Goal: Check status: Check status

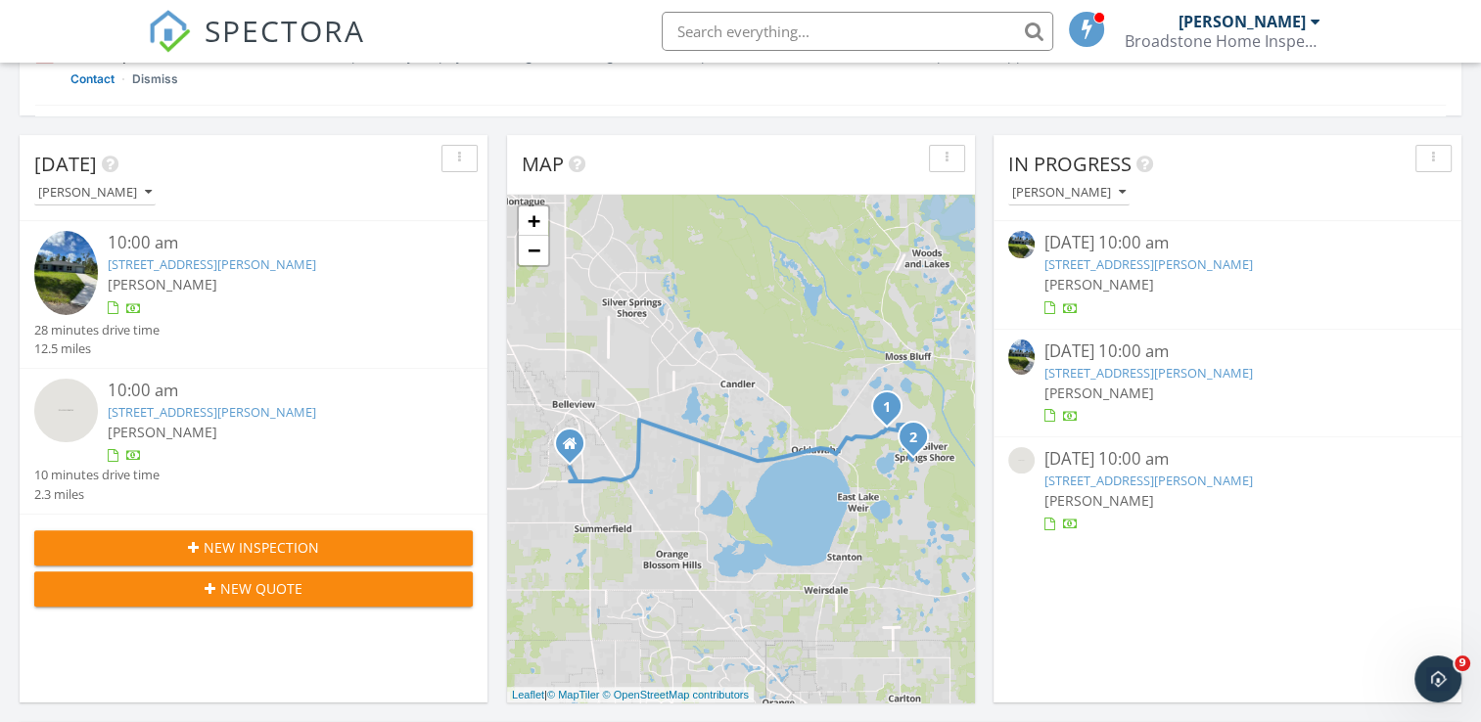
scroll to position [458, 0]
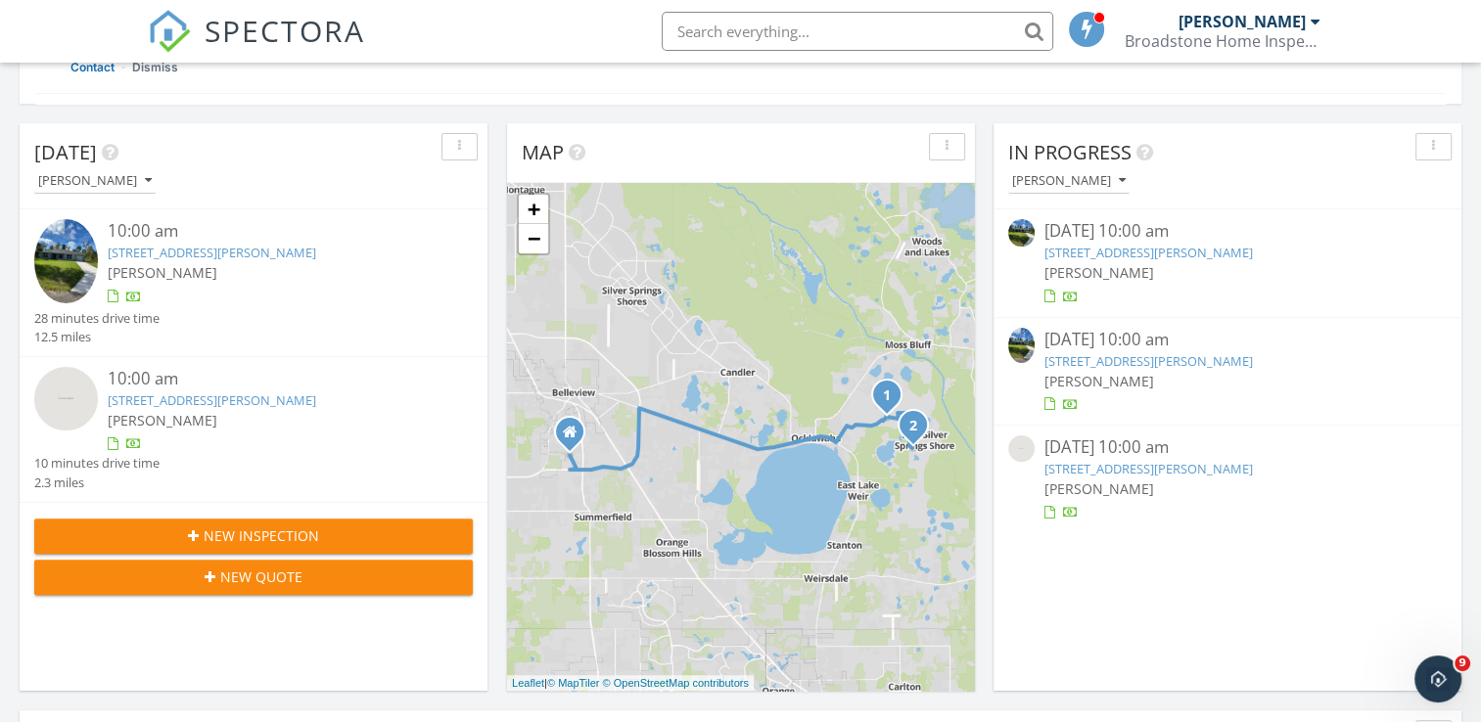
click at [191, 249] on link "[STREET_ADDRESS][PERSON_NAME]" at bounding box center [212, 253] width 209 height 18
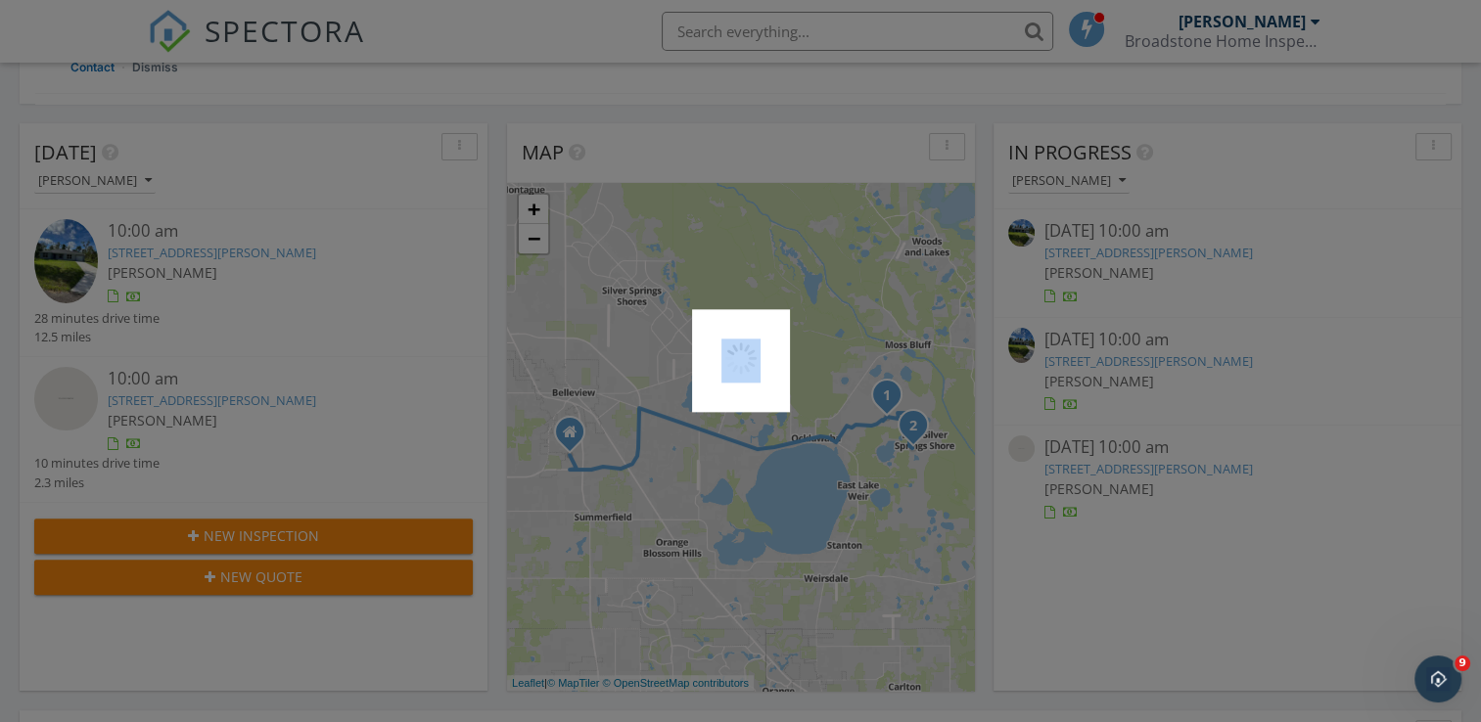
click at [191, 249] on div at bounding box center [740, 361] width 1481 height 722
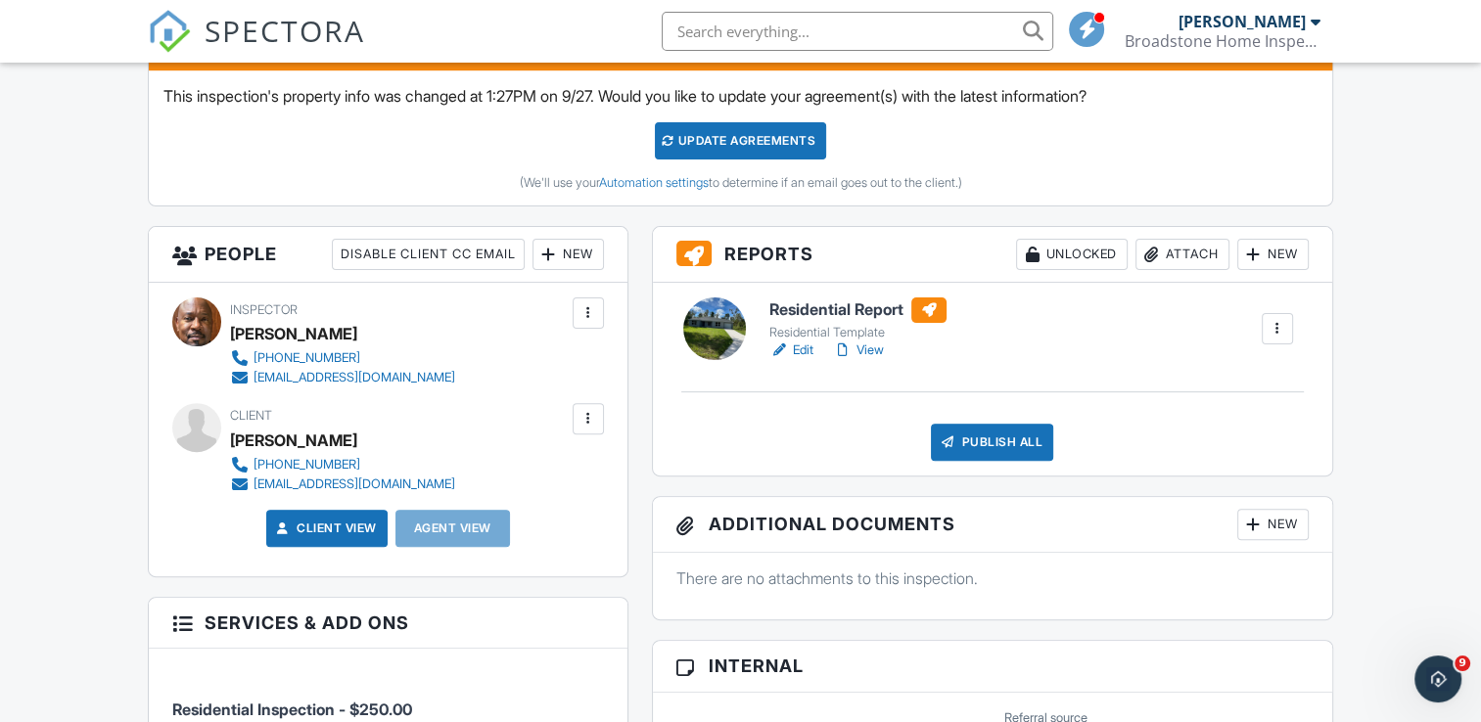
scroll to position [591, 0]
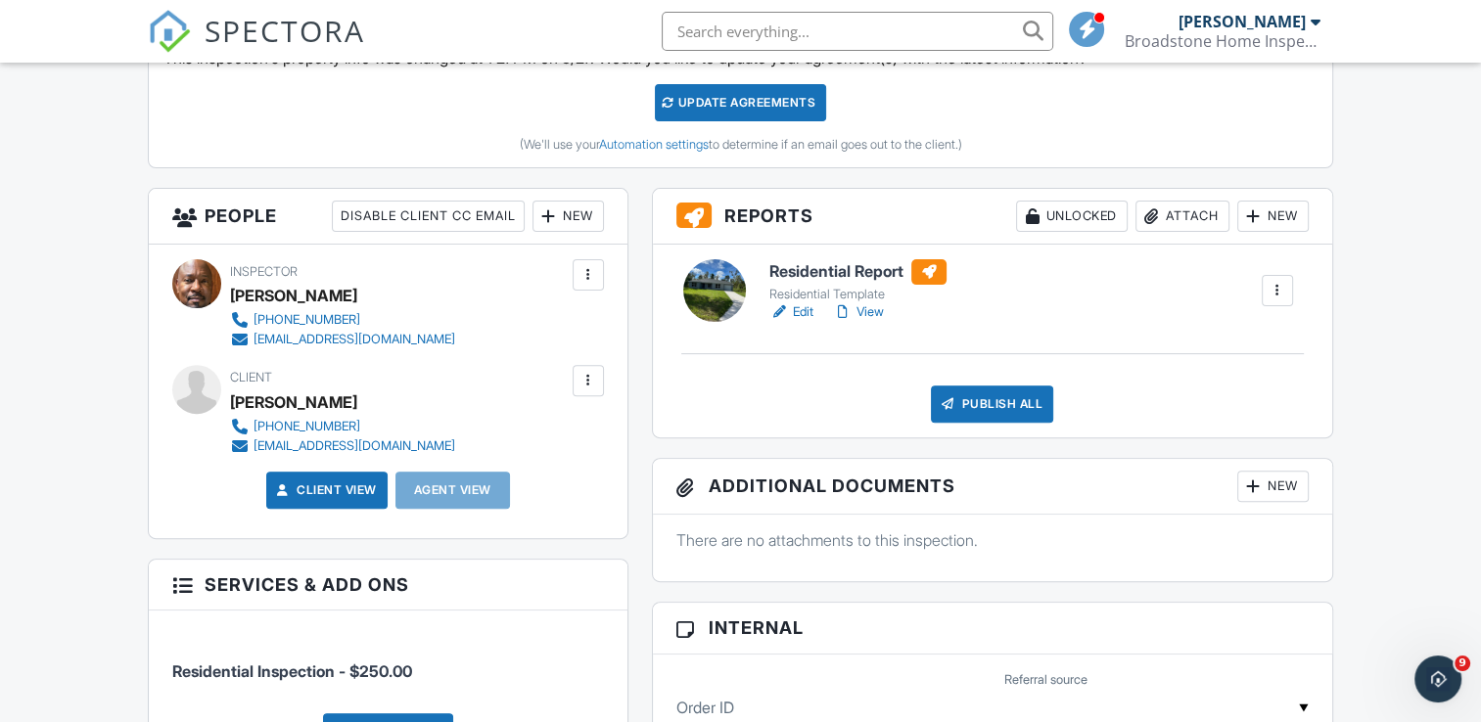
click at [807, 312] on link "Edit" at bounding box center [791, 312] width 44 height 20
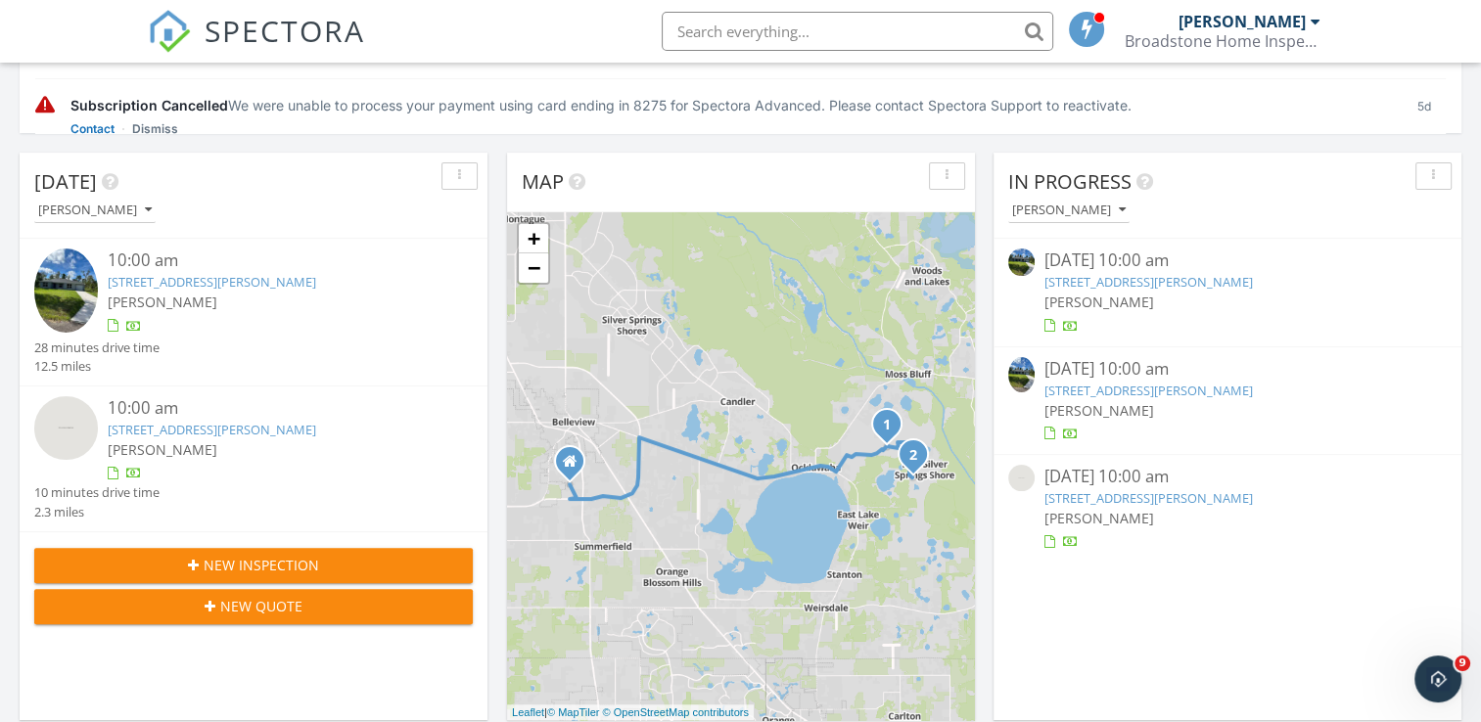
scroll to position [433, 0]
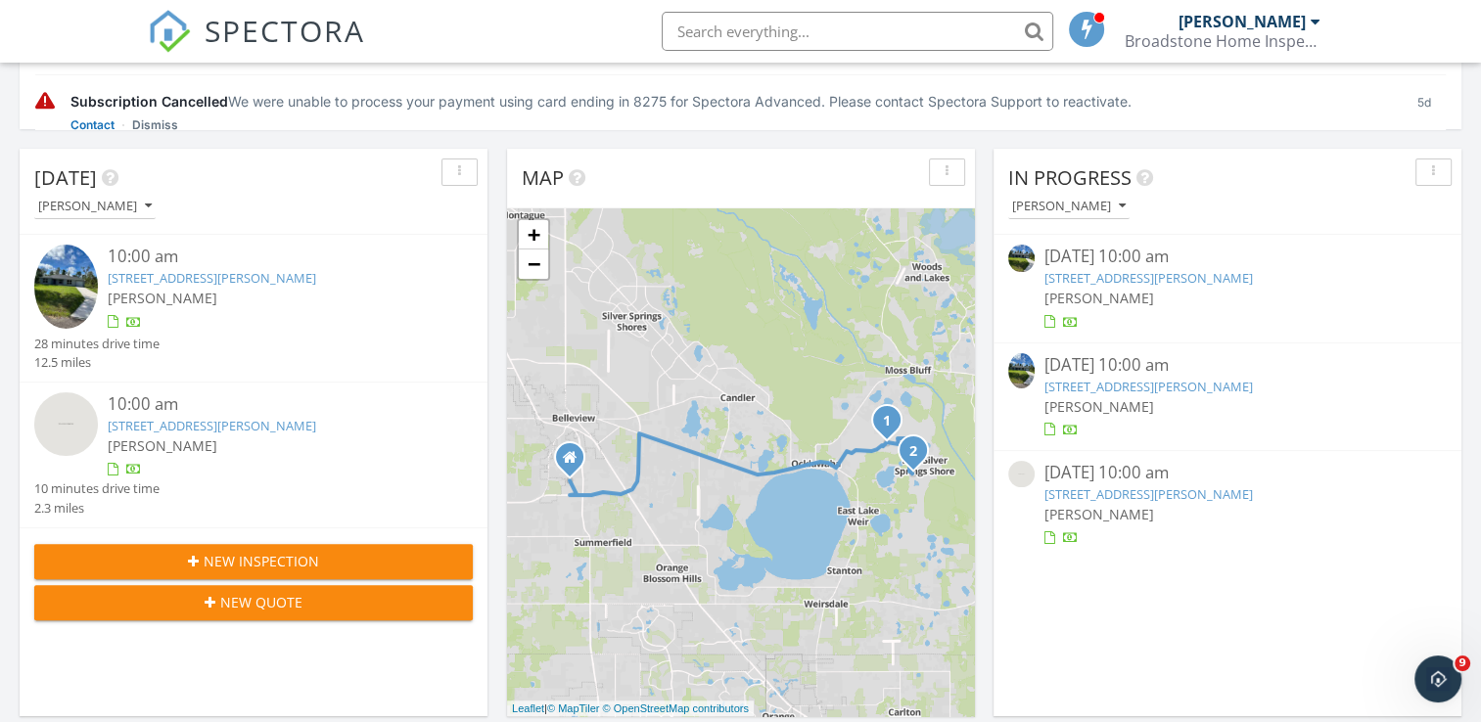
click at [1049, 265] on div "09/26/25 10:00 am" at bounding box center [1226, 257] width 365 height 24
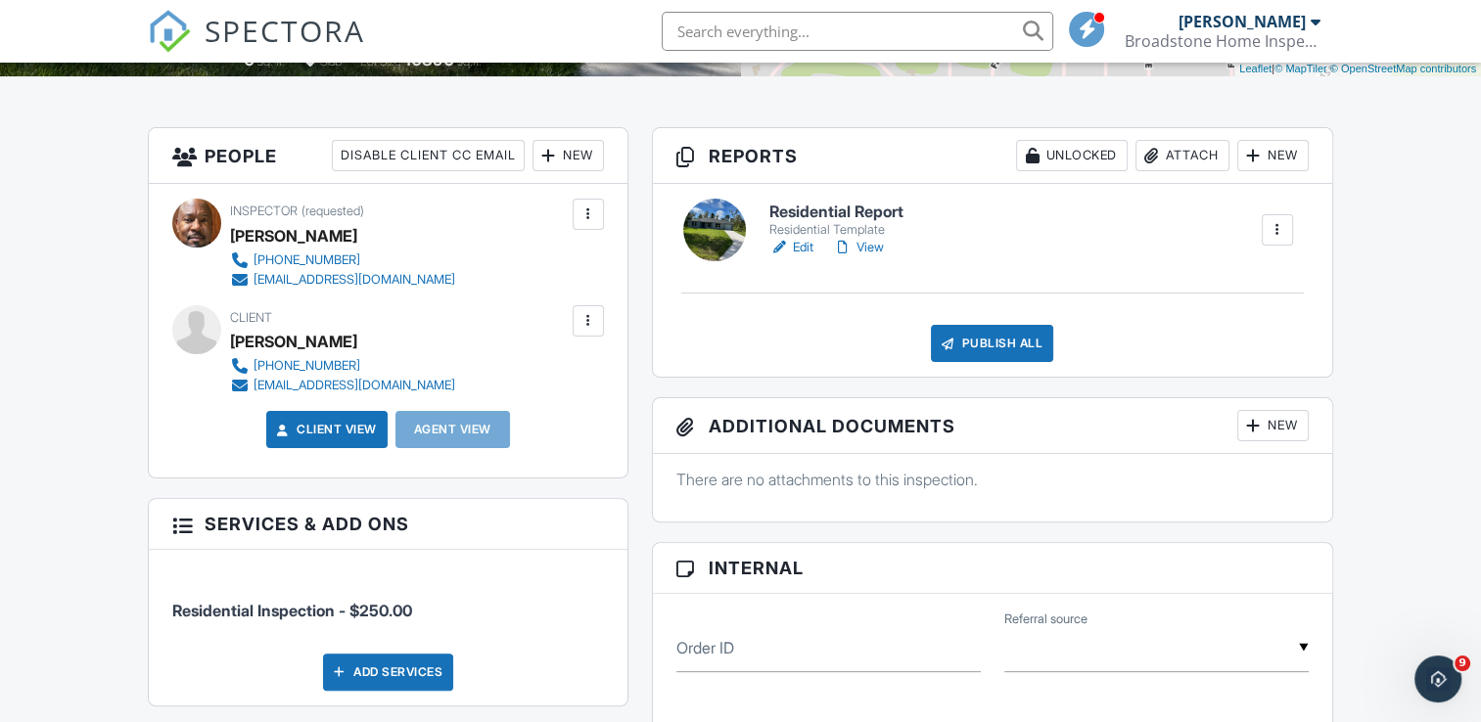
click at [812, 246] on link "Edit" at bounding box center [791, 248] width 44 height 20
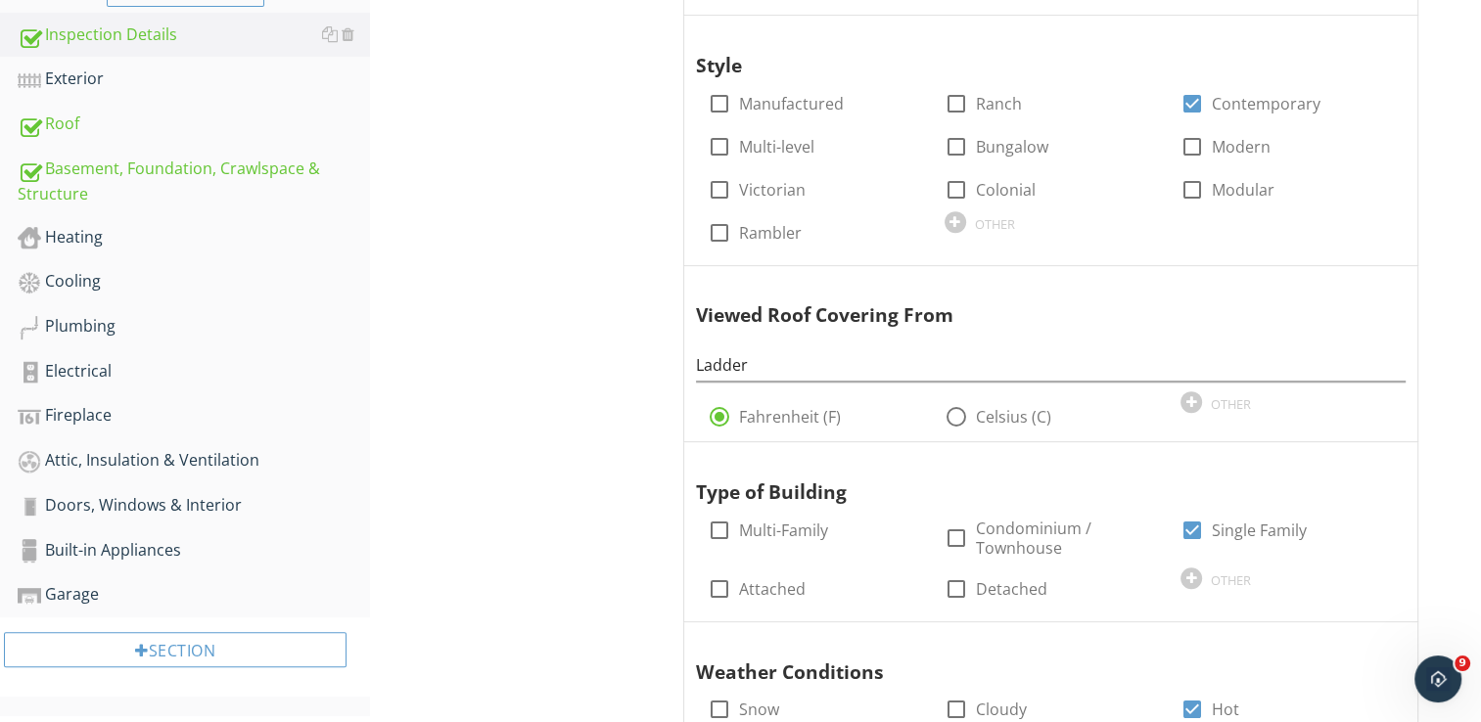
scroll to position [716, 0]
click at [149, 539] on div "Built-in Appliances" at bounding box center [194, 551] width 352 height 25
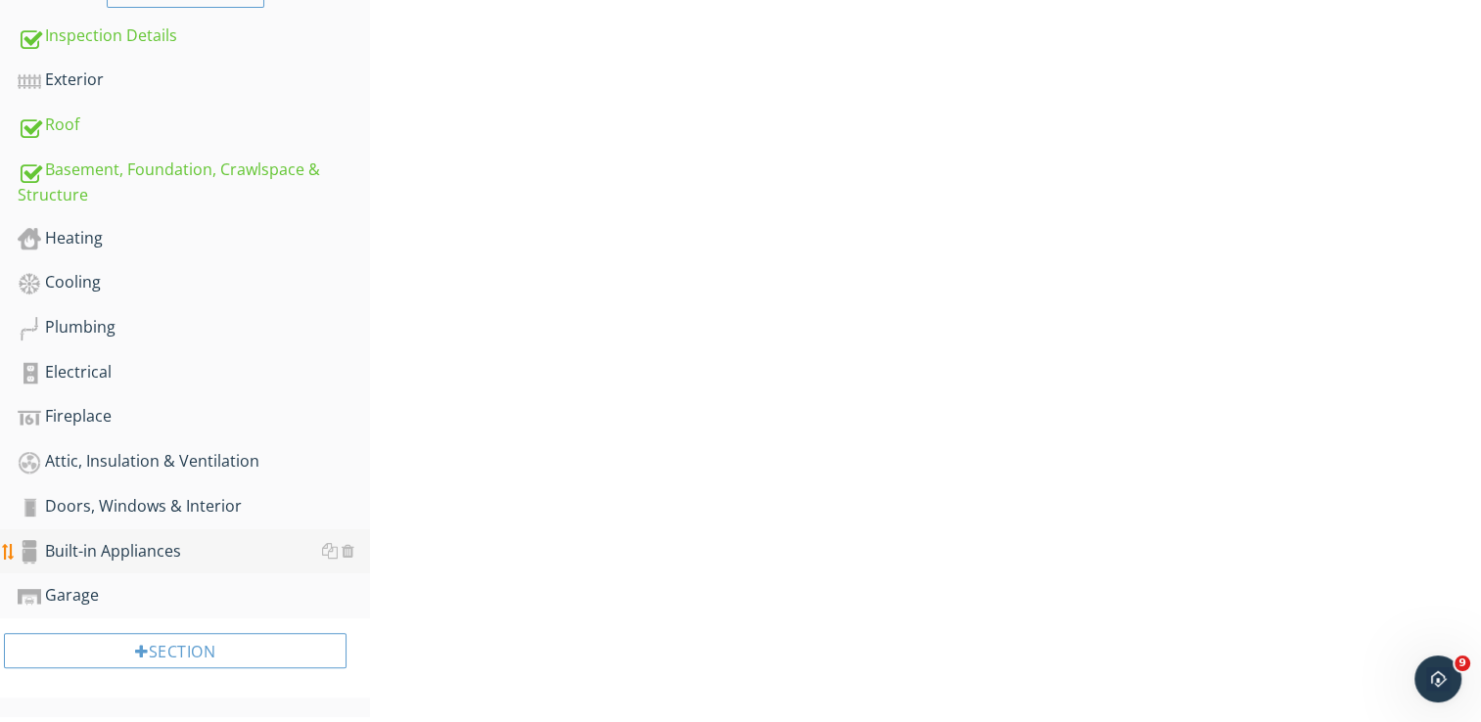
scroll to position [705, 0]
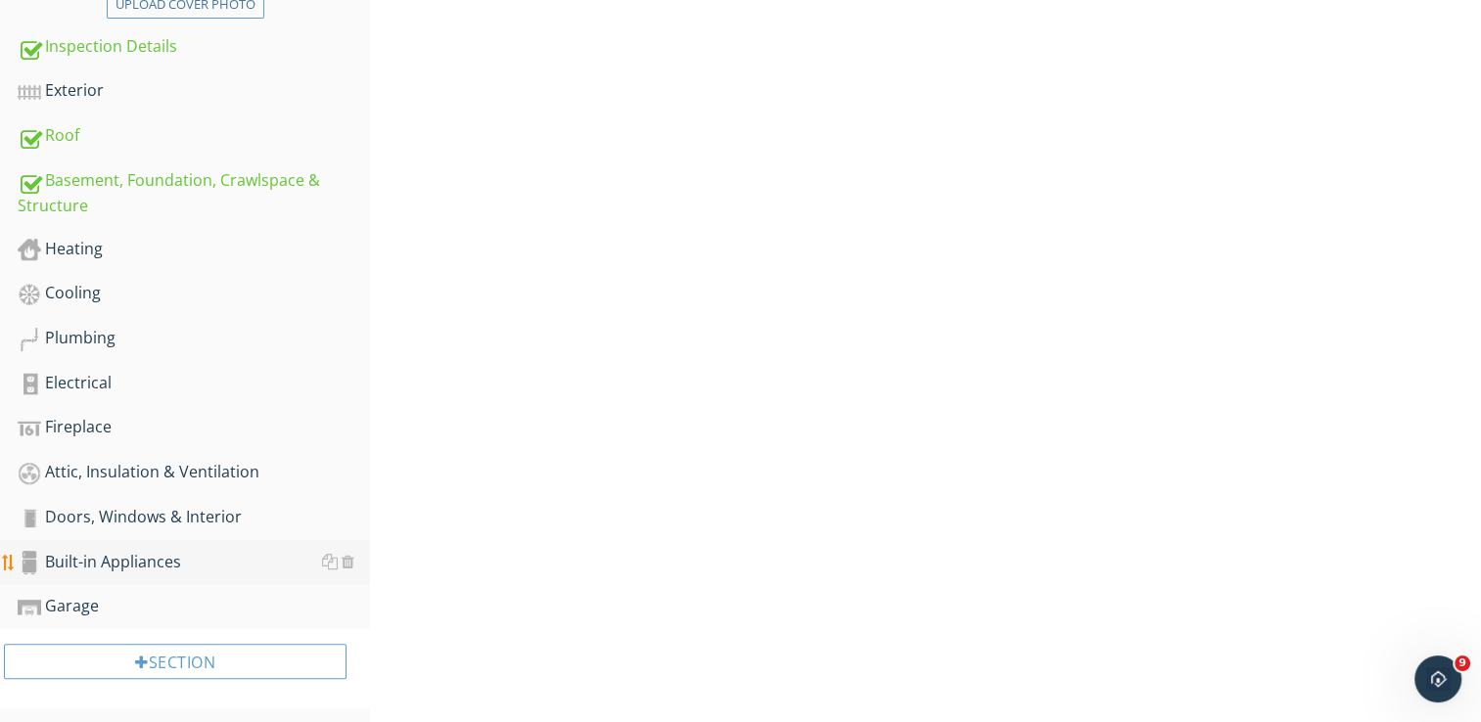
click at [137, 557] on div "Built-in Appliances" at bounding box center [194, 562] width 352 height 25
click at [131, 514] on div "Doors, Windows & Interior" at bounding box center [194, 517] width 352 height 25
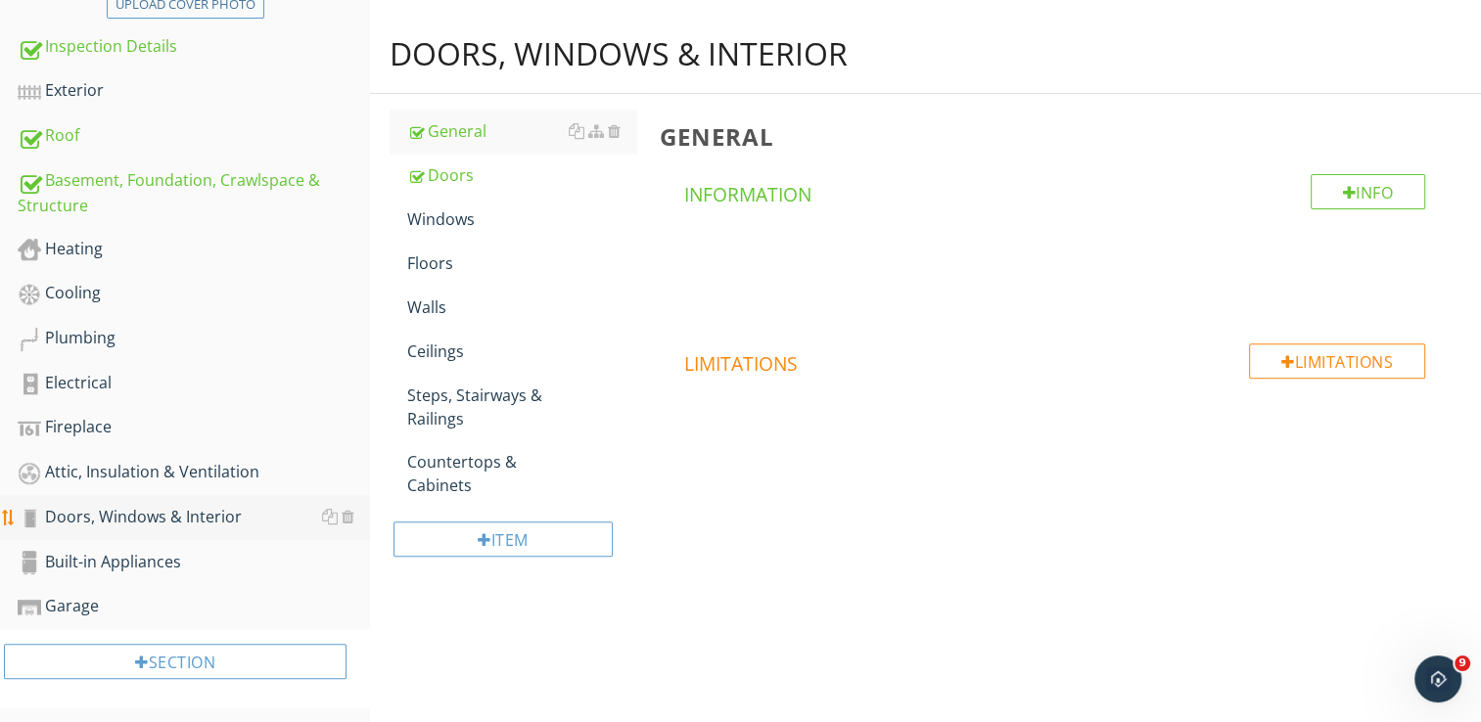
click at [131, 514] on div "Doors, Windows & Interior" at bounding box center [194, 517] width 352 height 25
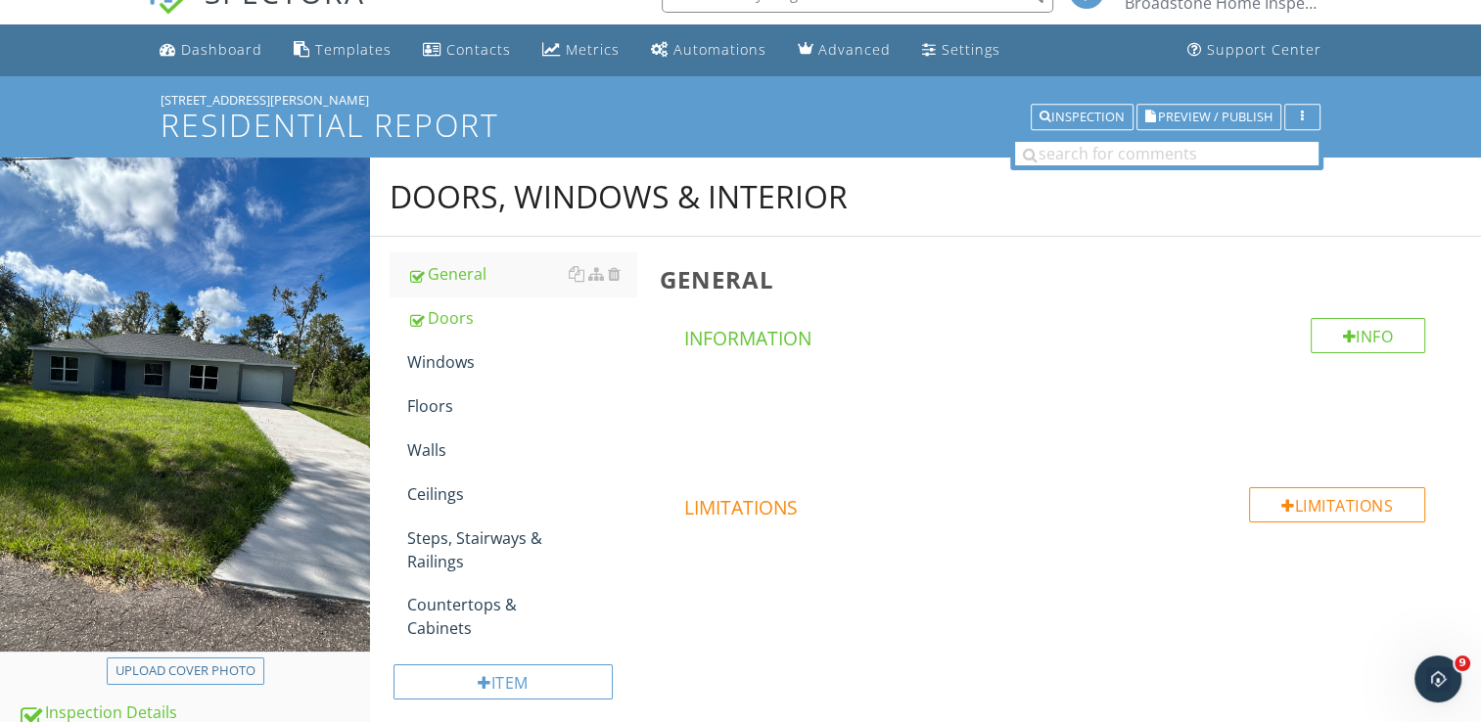
scroll to position [36, 0]
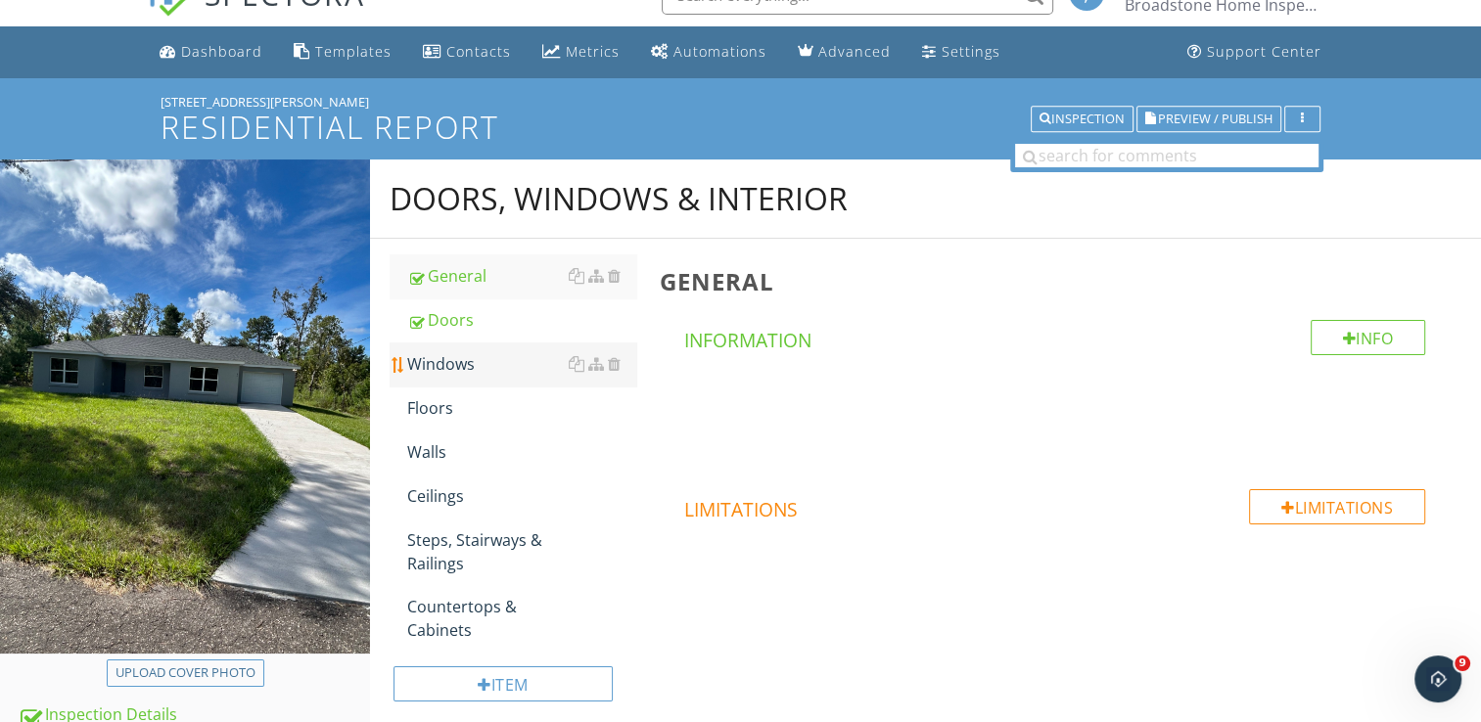
click at [462, 366] on div "Windows" at bounding box center [521, 363] width 229 height 23
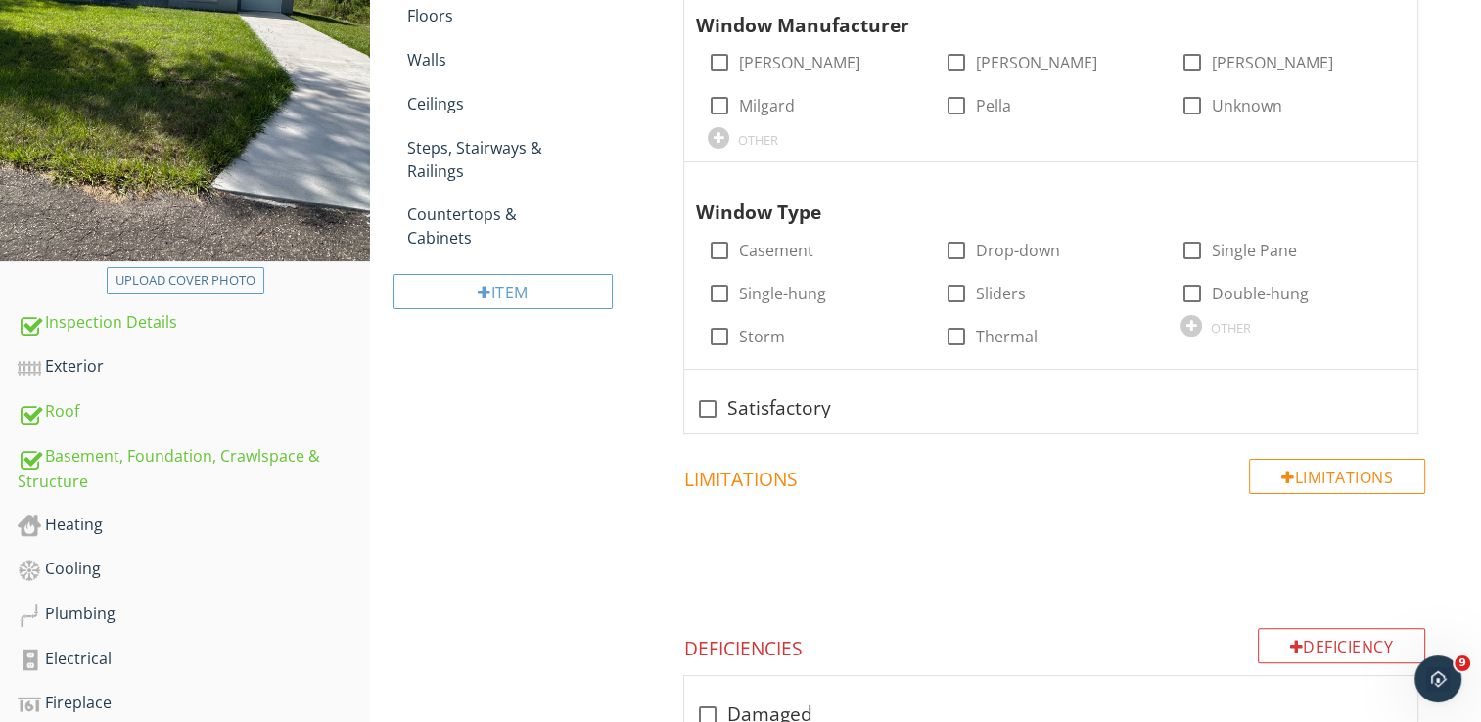
scroll to position [425, 0]
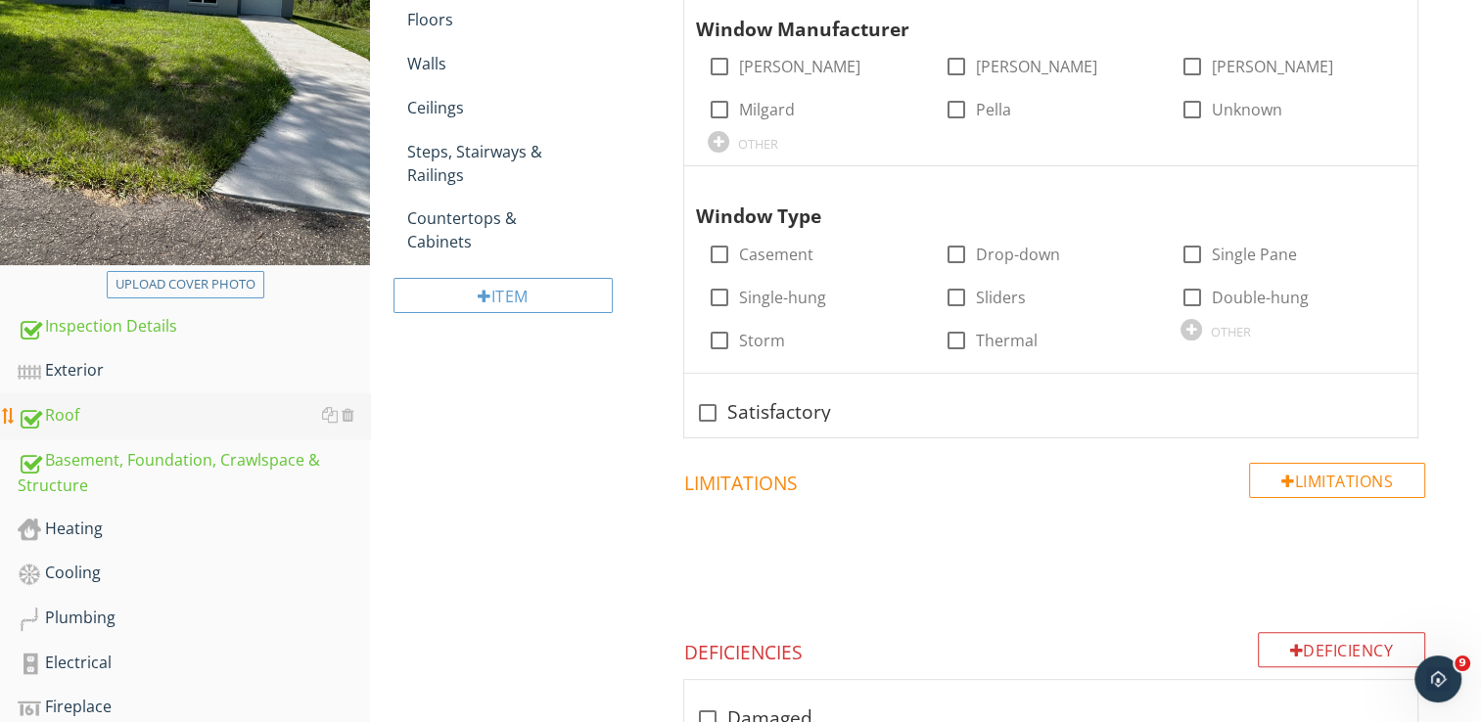
click at [63, 421] on div "Roof" at bounding box center [194, 415] width 352 height 25
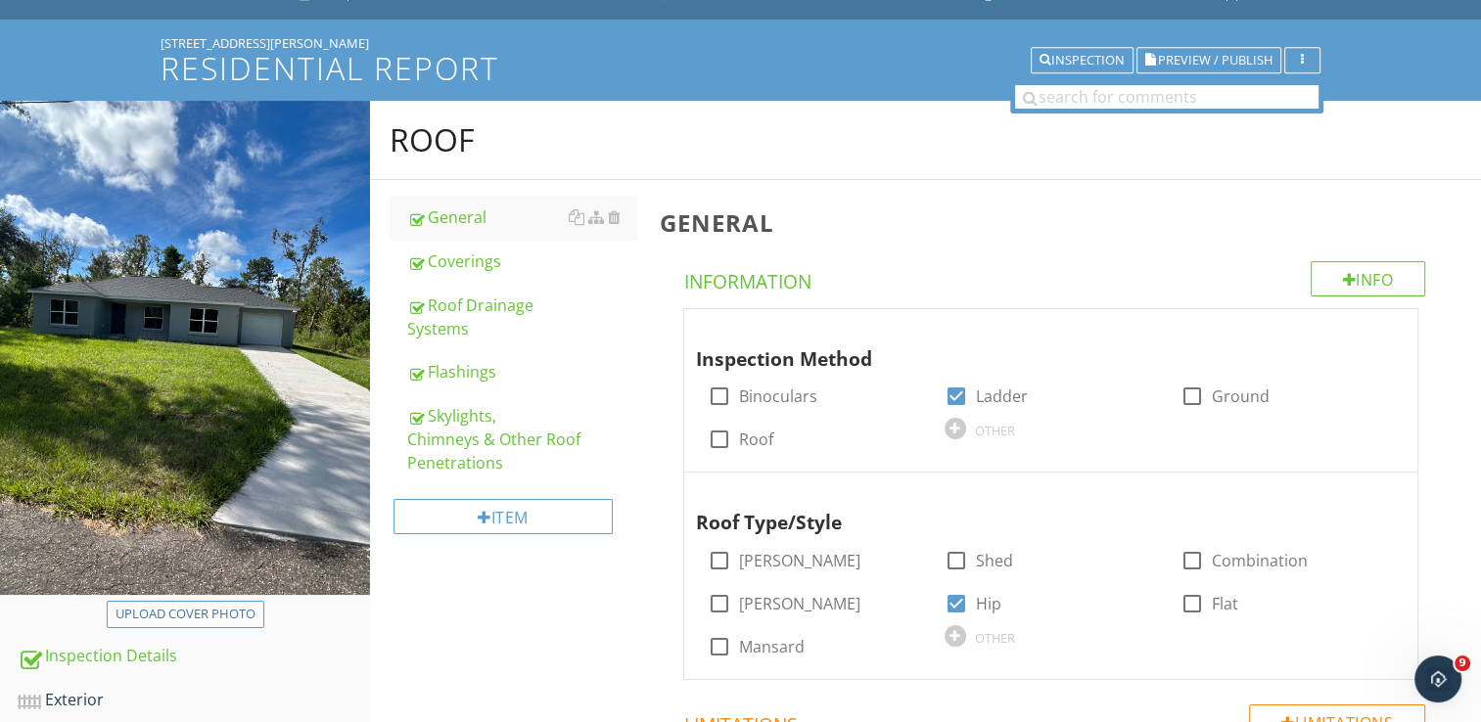
scroll to position [90, 0]
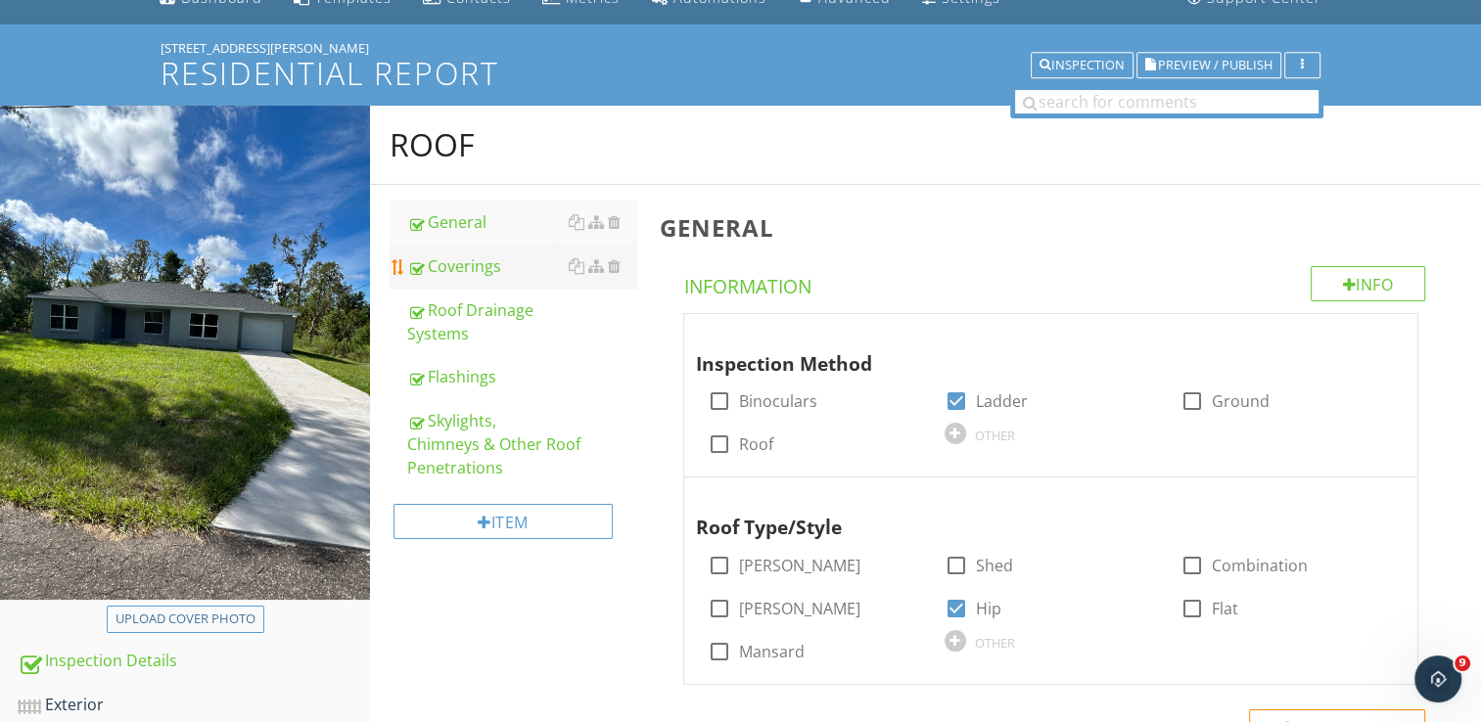
click at [466, 275] on div "Coverings" at bounding box center [521, 266] width 229 height 23
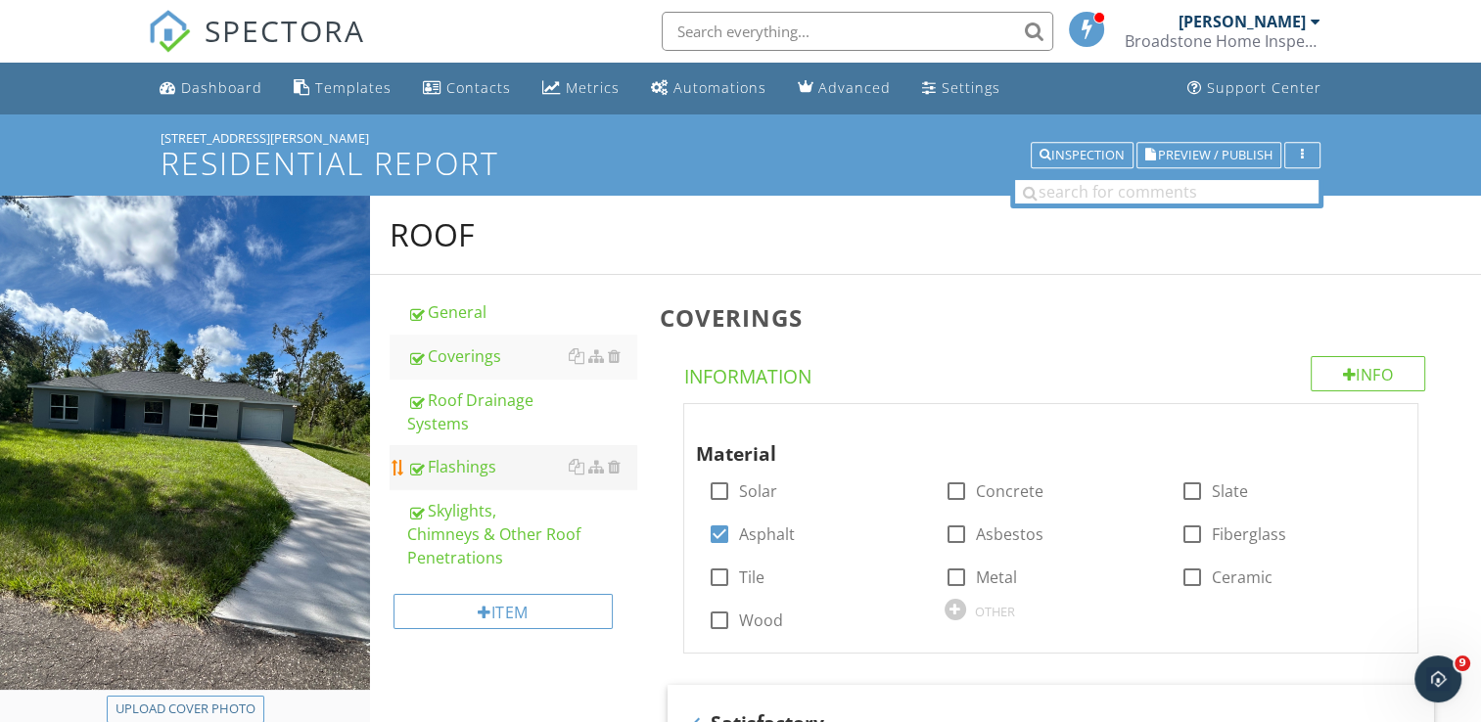
click at [469, 470] on div "Flashings" at bounding box center [521, 466] width 229 height 23
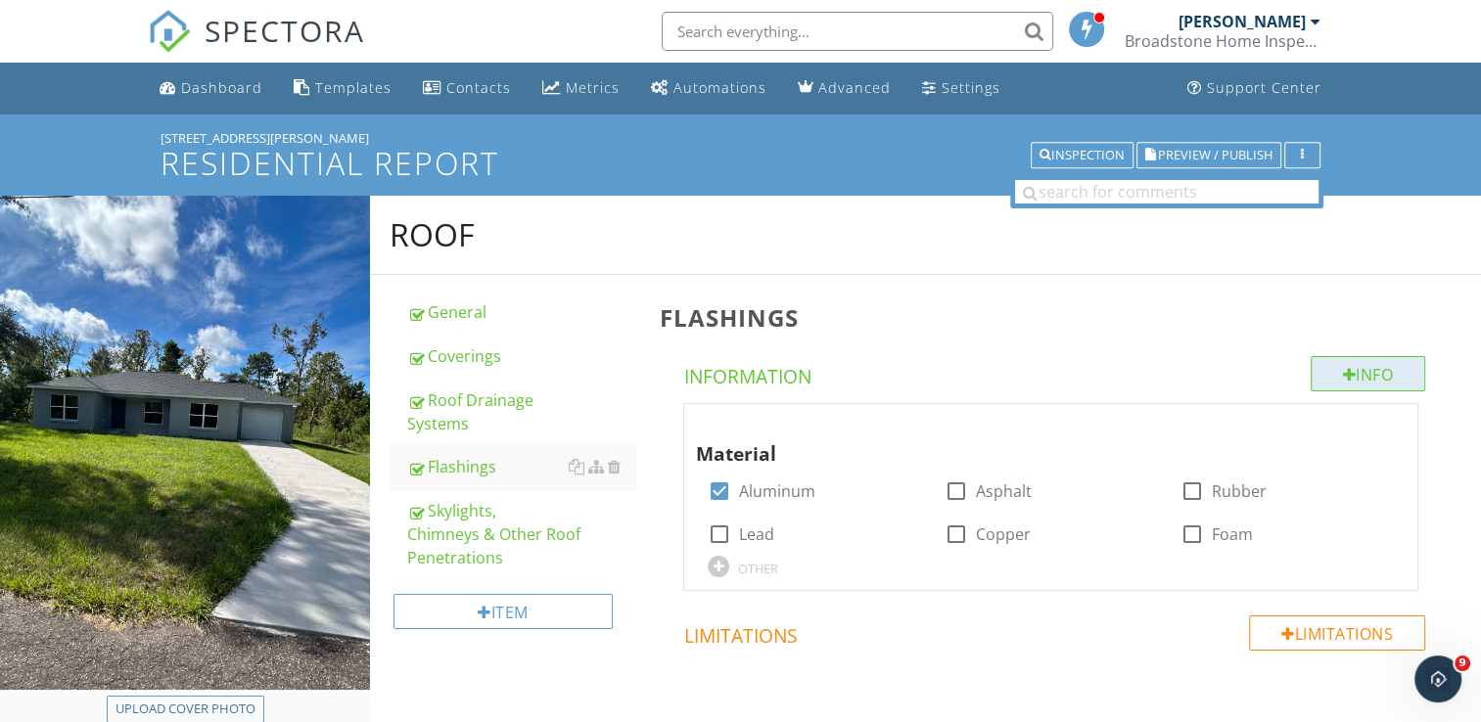
click at [1355, 362] on div "Info" at bounding box center [1369, 373] width 116 height 35
click at [1426, 183] on div at bounding box center [740, 361] width 1481 height 722
click at [462, 513] on div "Skylights, Chimneys & Other Roof Penetrations" at bounding box center [521, 534] width 229 height 70
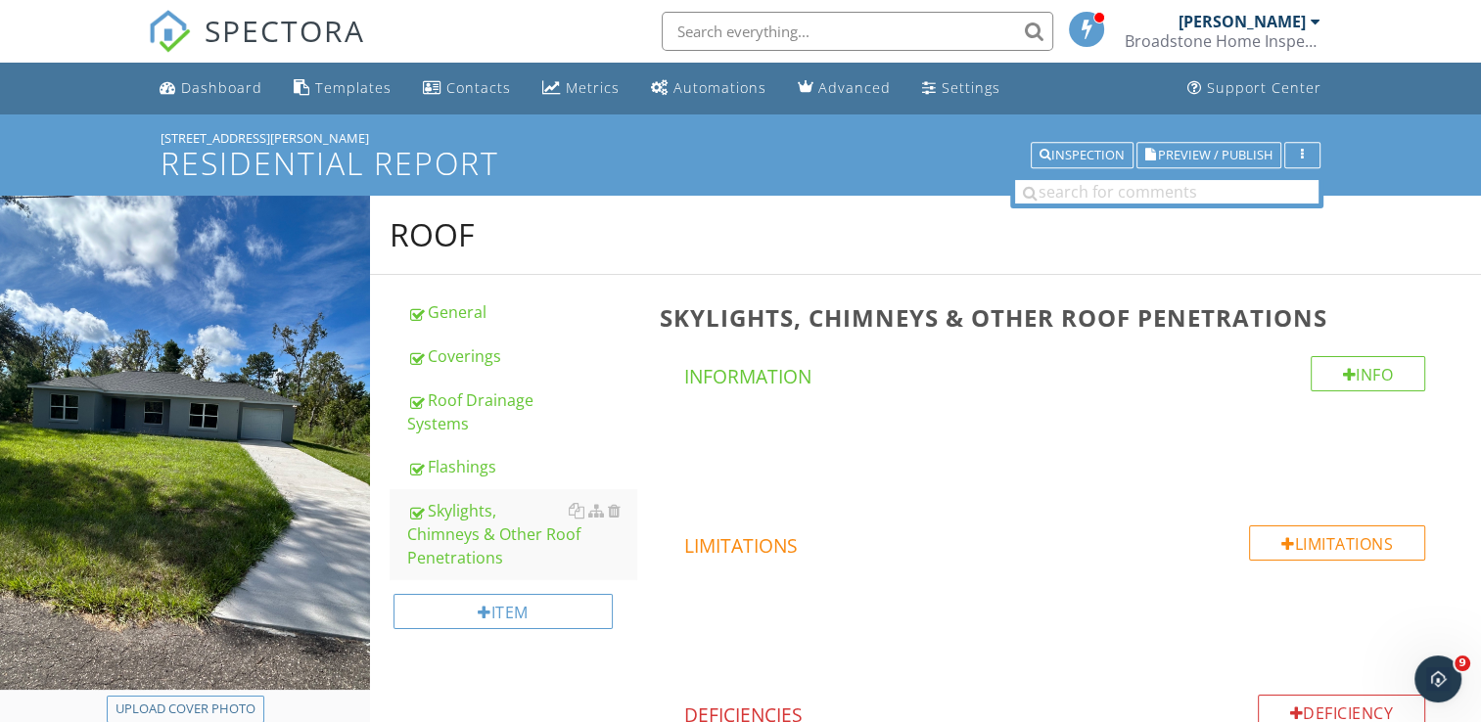
scroll to position [90, 0]
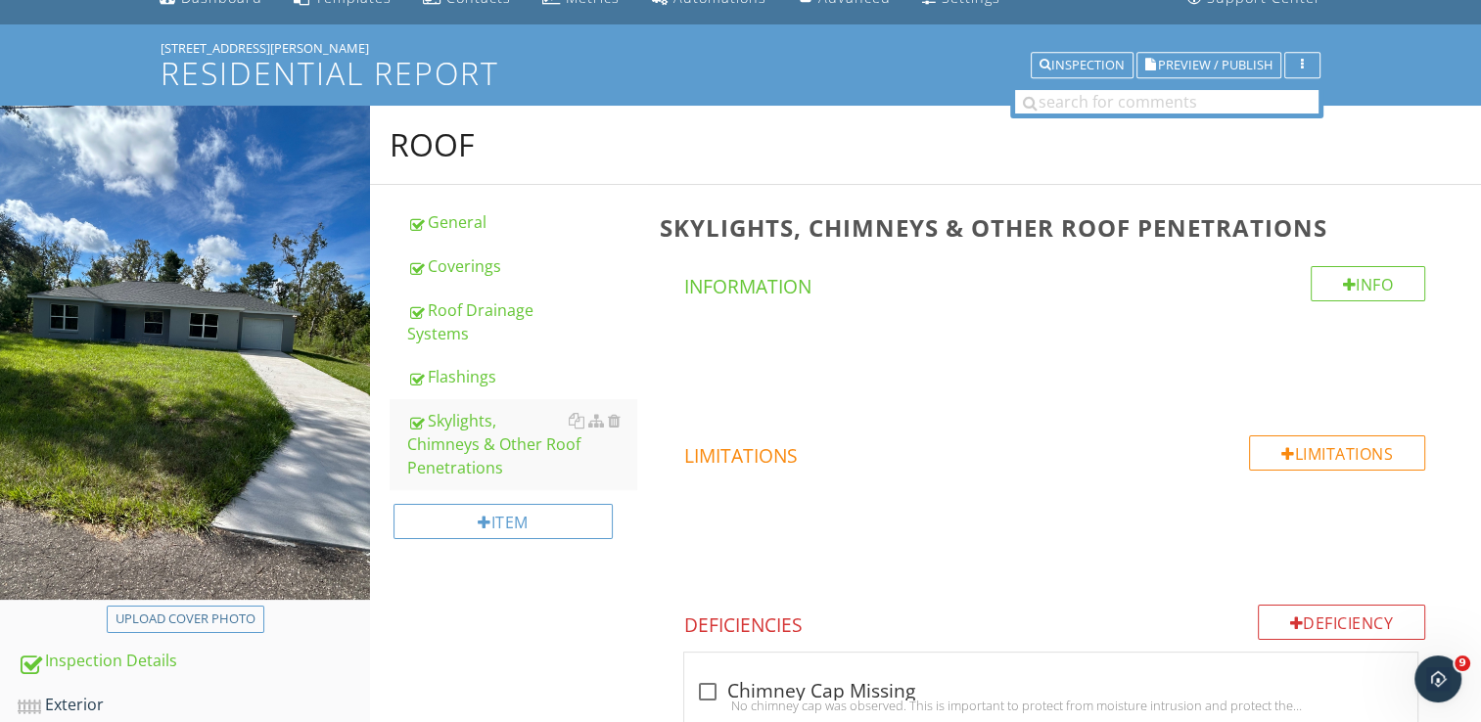
scroll to position [425, 0]
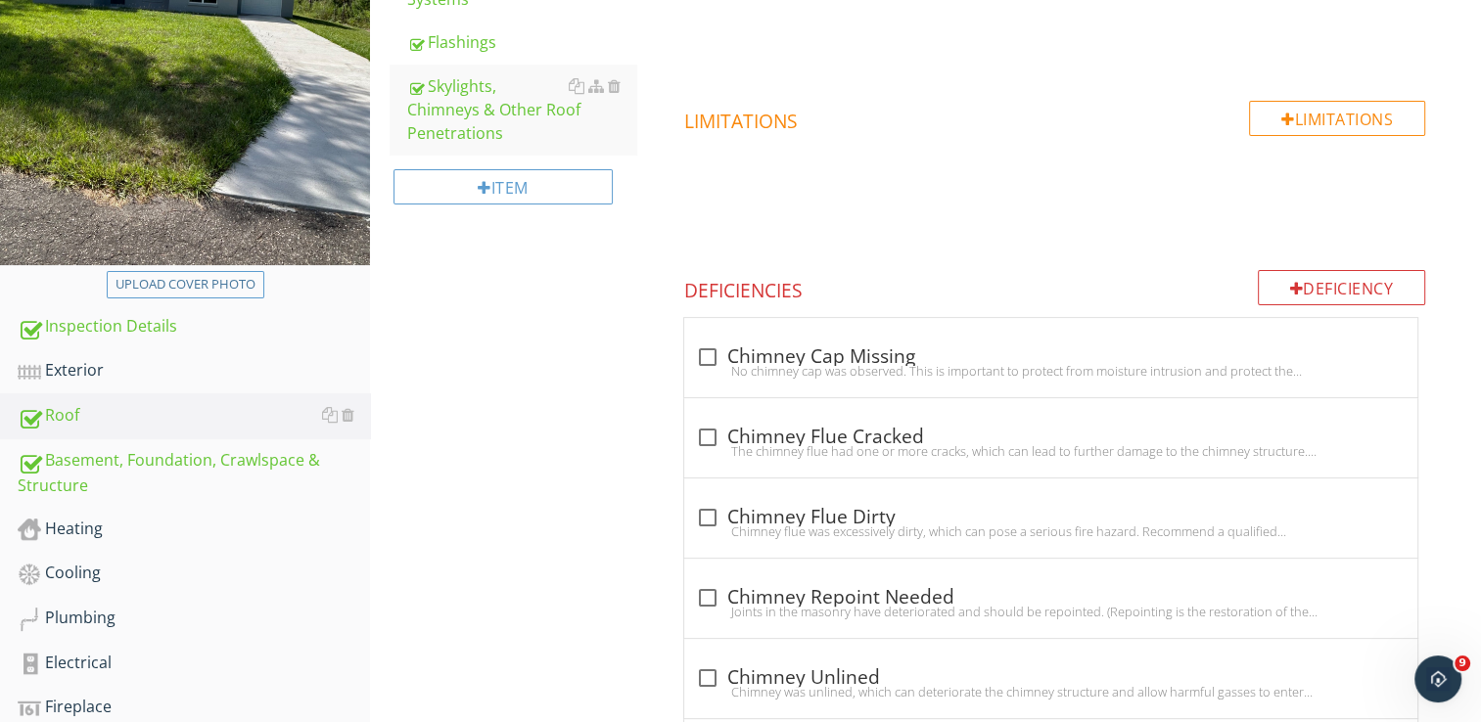
scroll to position [36, 0]
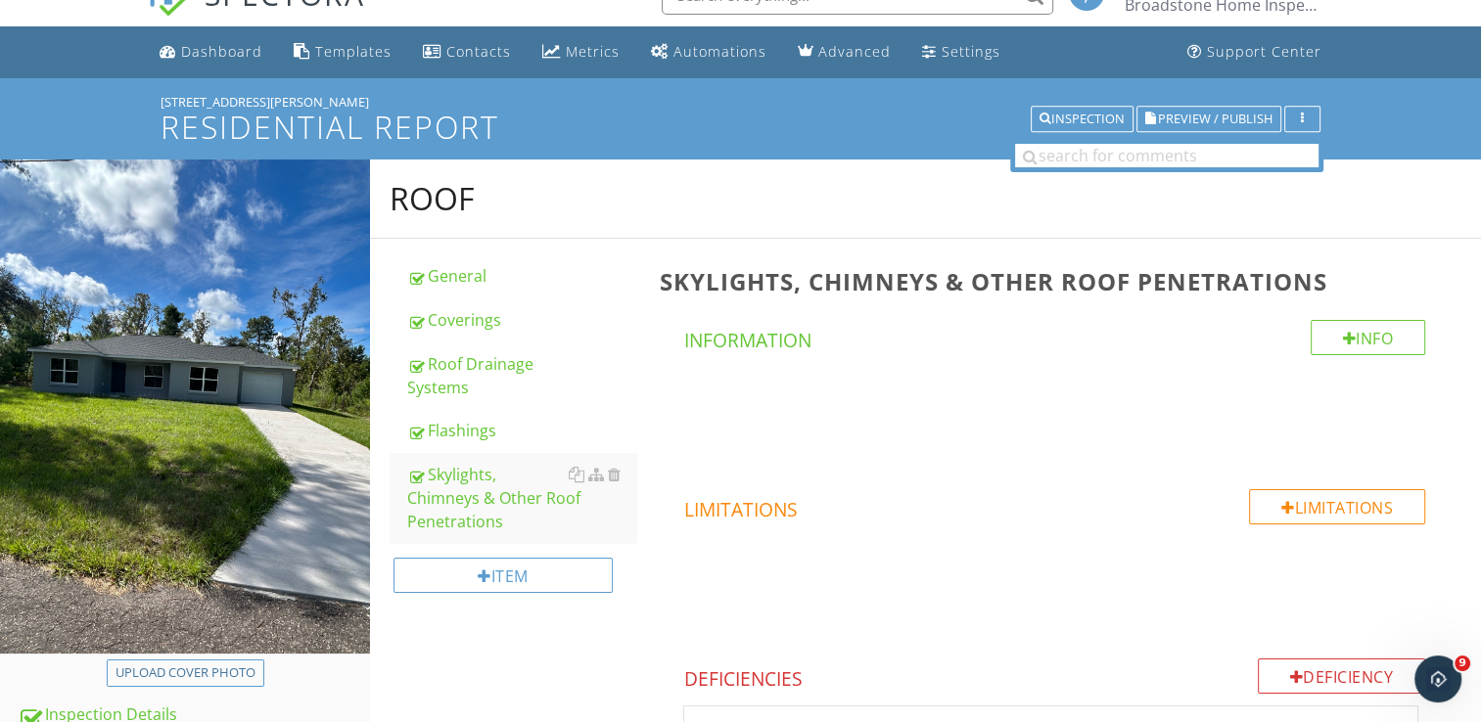
scroll to position [705, 0]
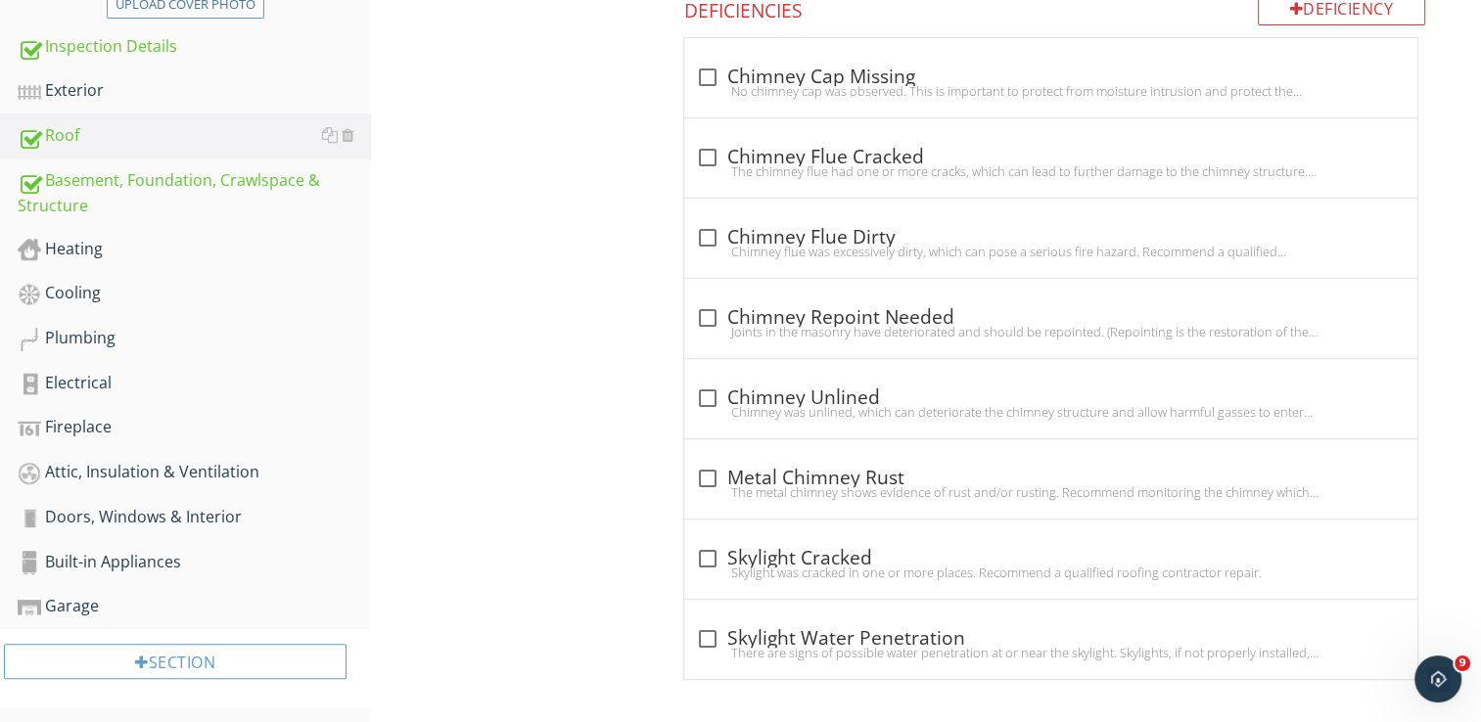
scroll to position [709, 0]
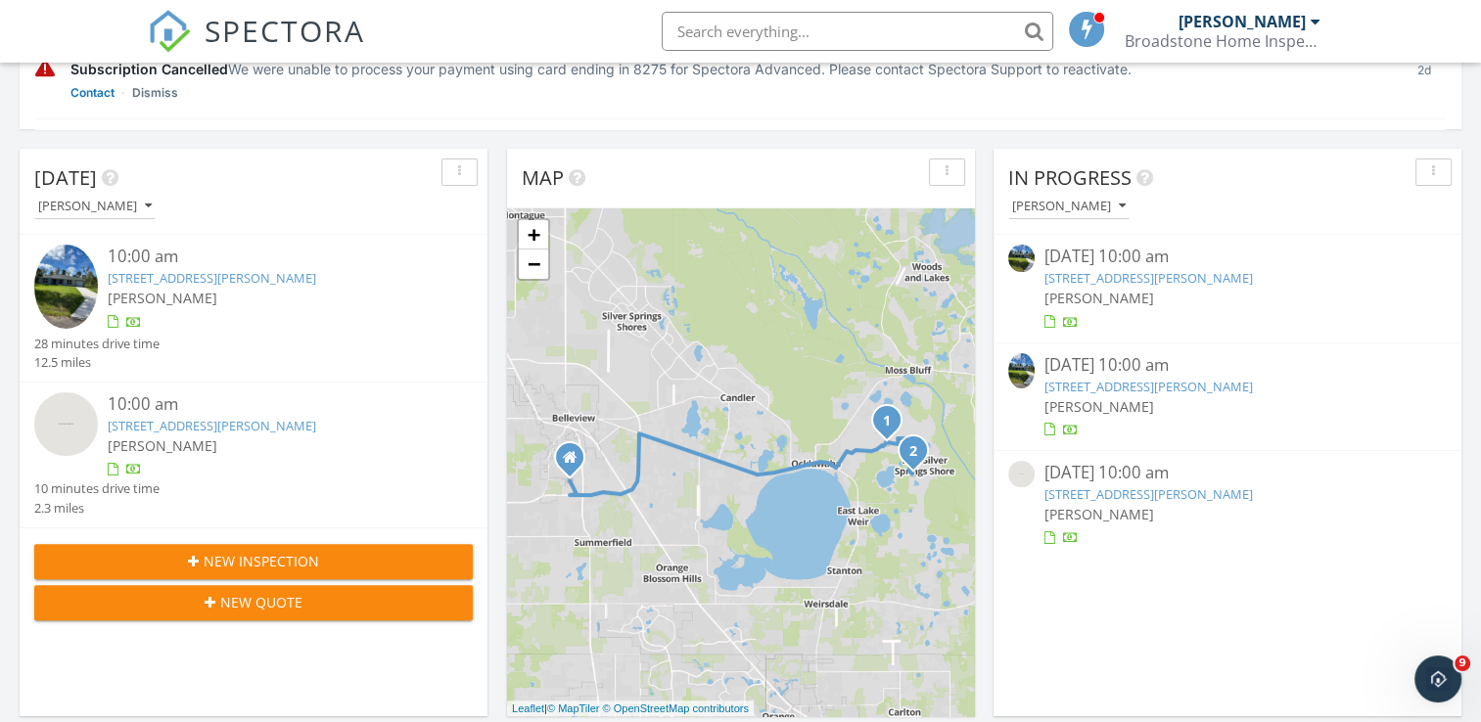
click at [1065, 368] on div "09/27/25 10:00 am" at bounding box center [1226, 365] width 365 height 24
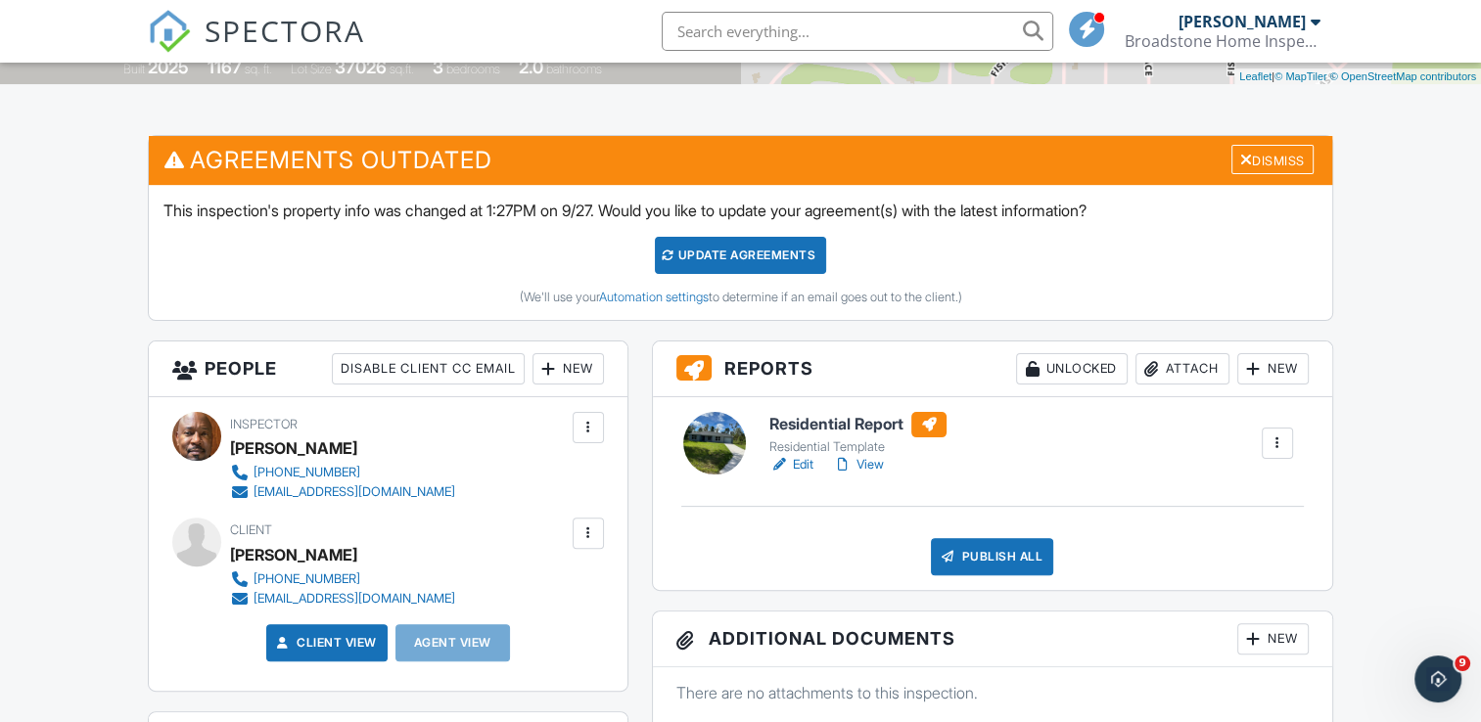
scroll to position [435, 0]
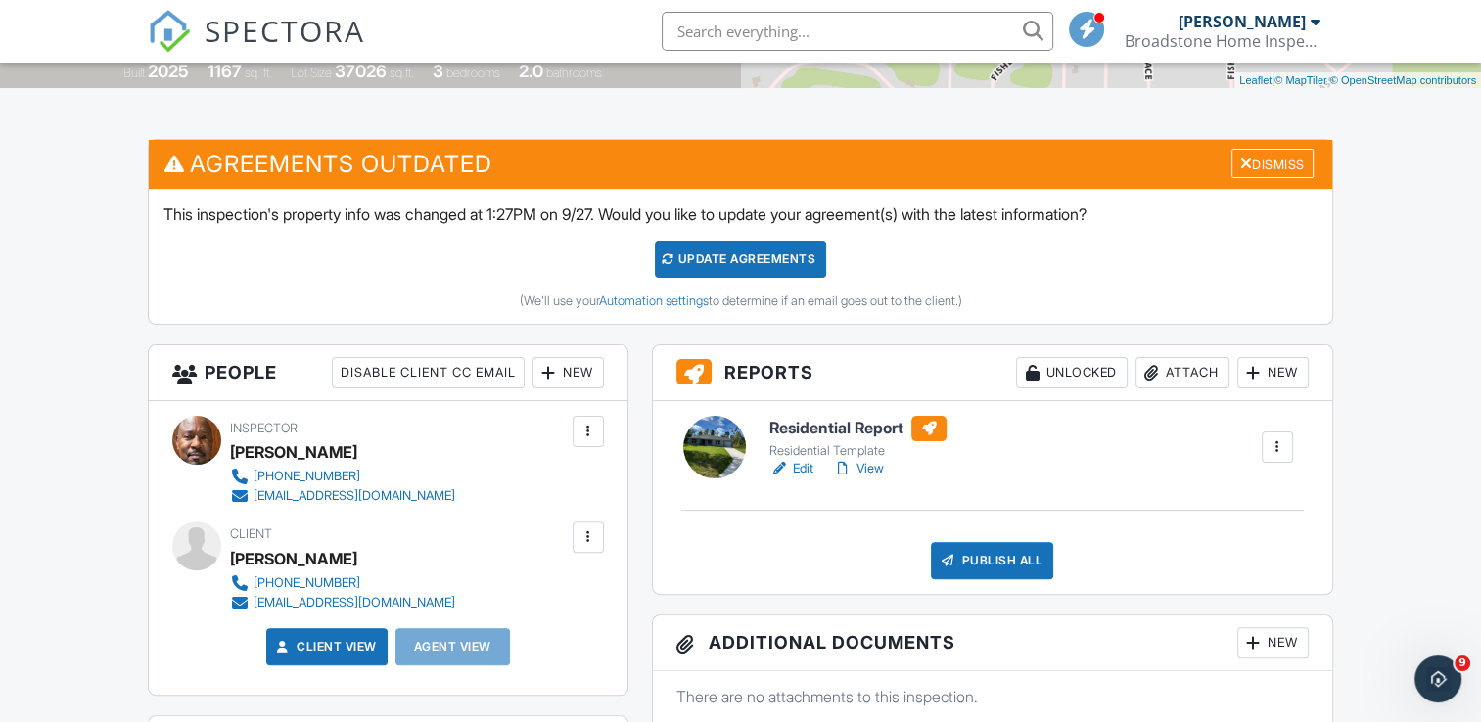
click at [800, 465] on link "Edit" at bounding box center [791, 469] width 44 height 20
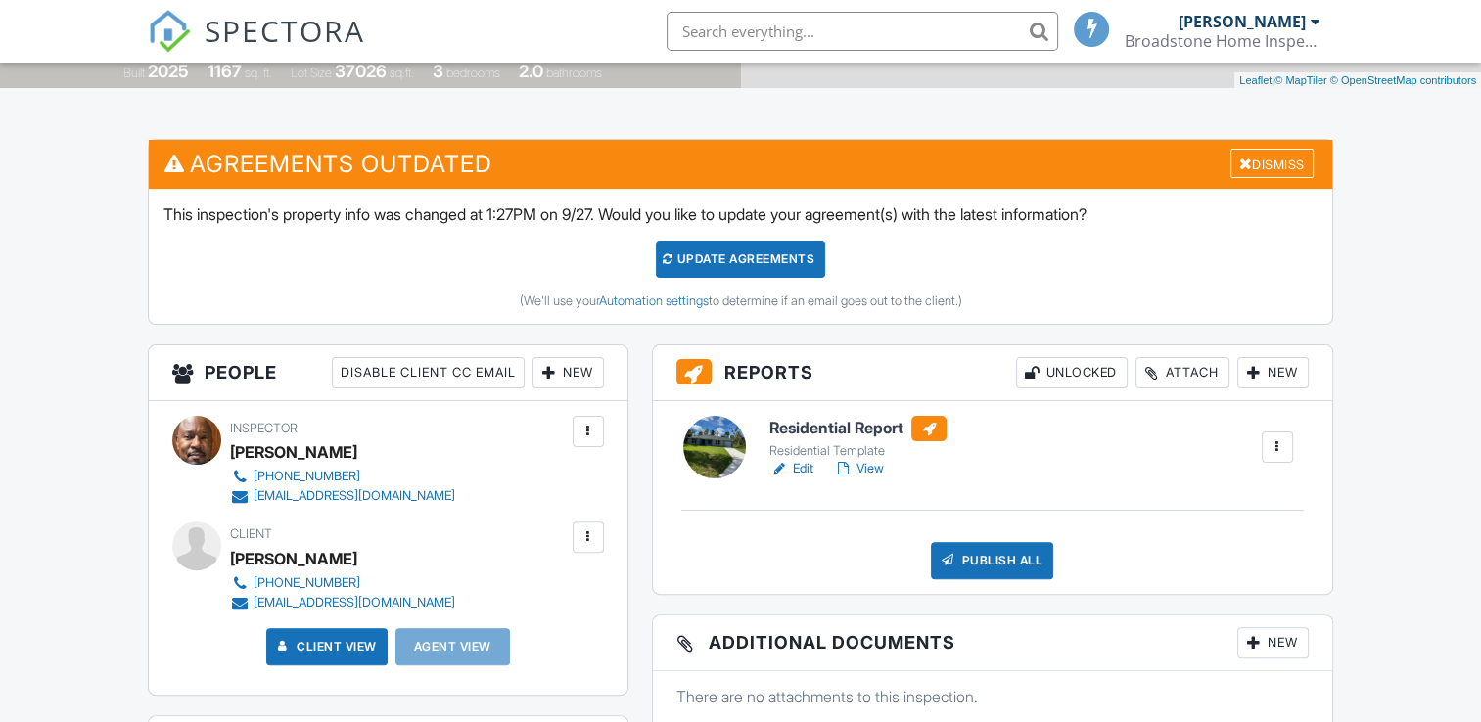
scroll to position [435, 0]
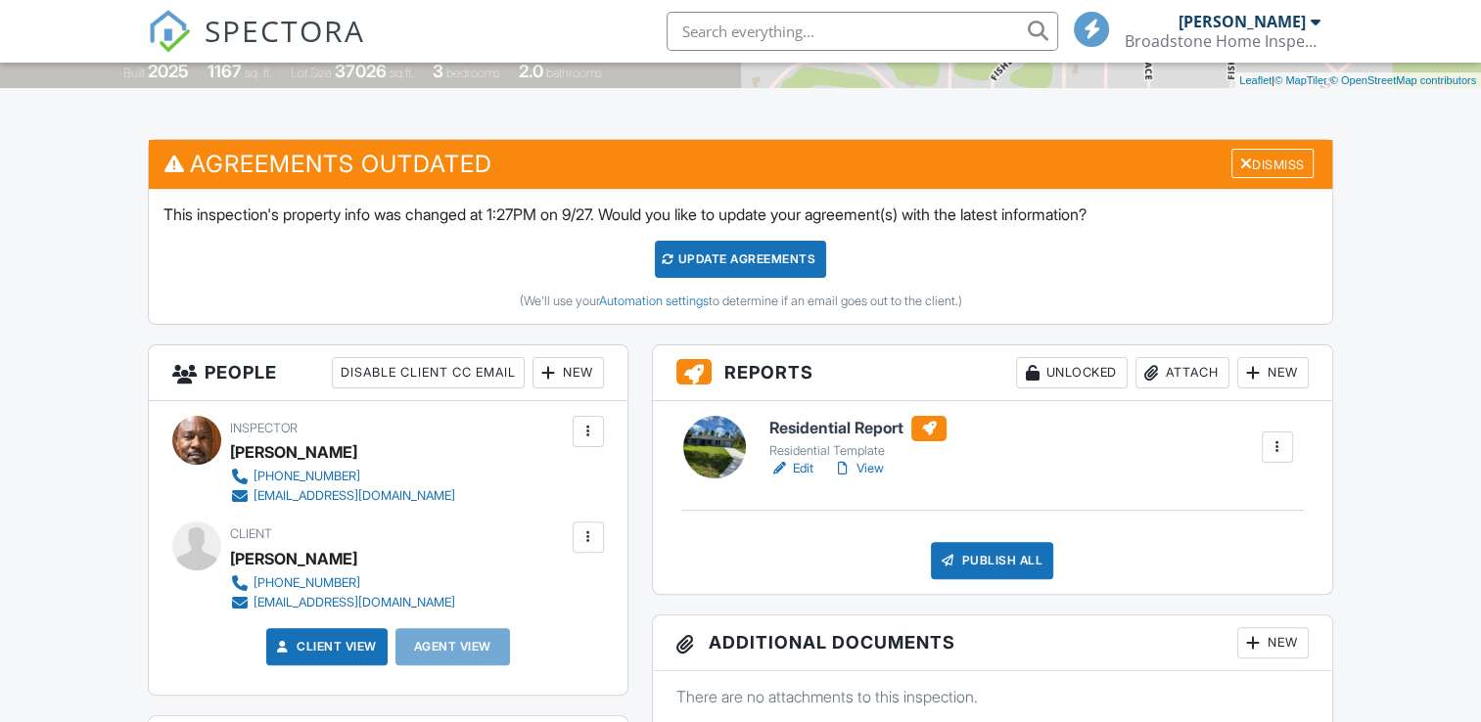
click at [871, 465] on link "View" at bounding box center [858, 469] width 51 height 20
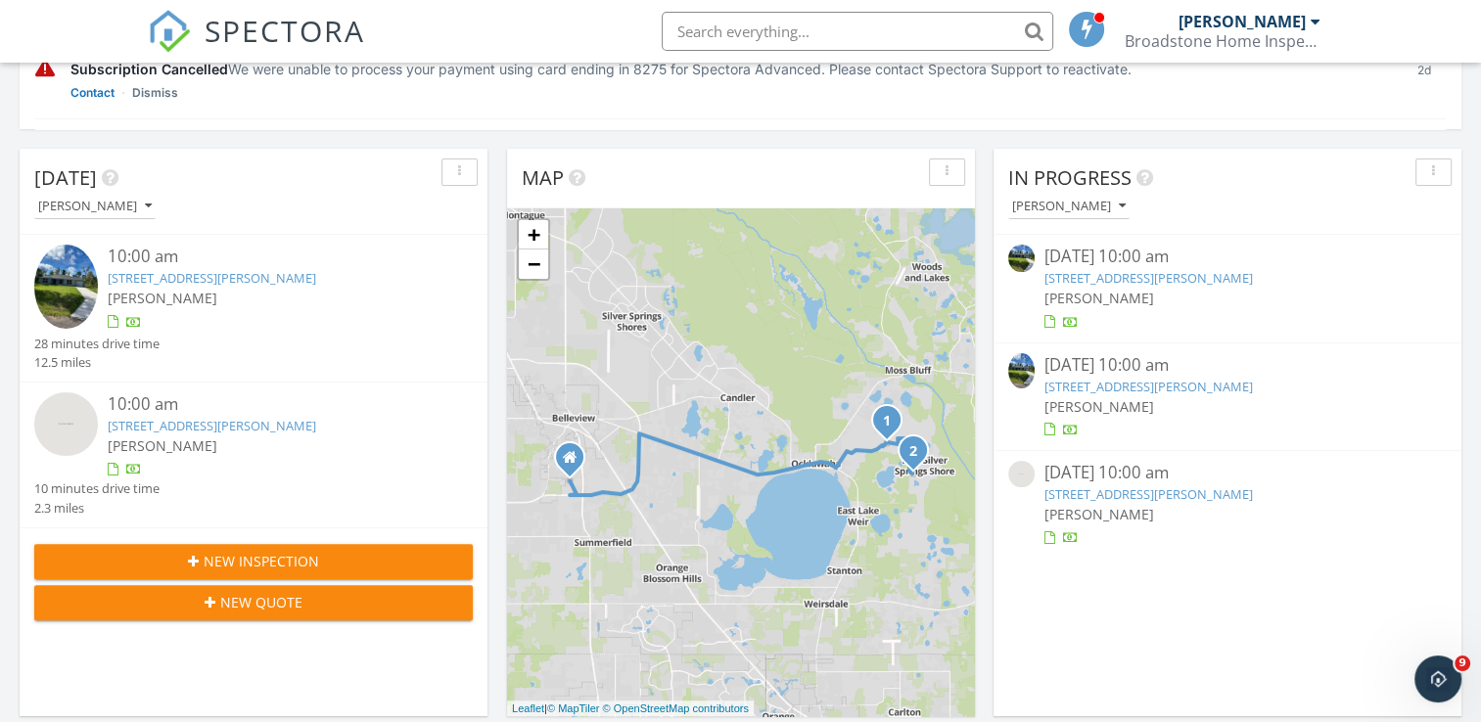
click at [1065, 262] on div "09/26/25 10:00 am" at bounding box center [1226, 257] width 365 height 24
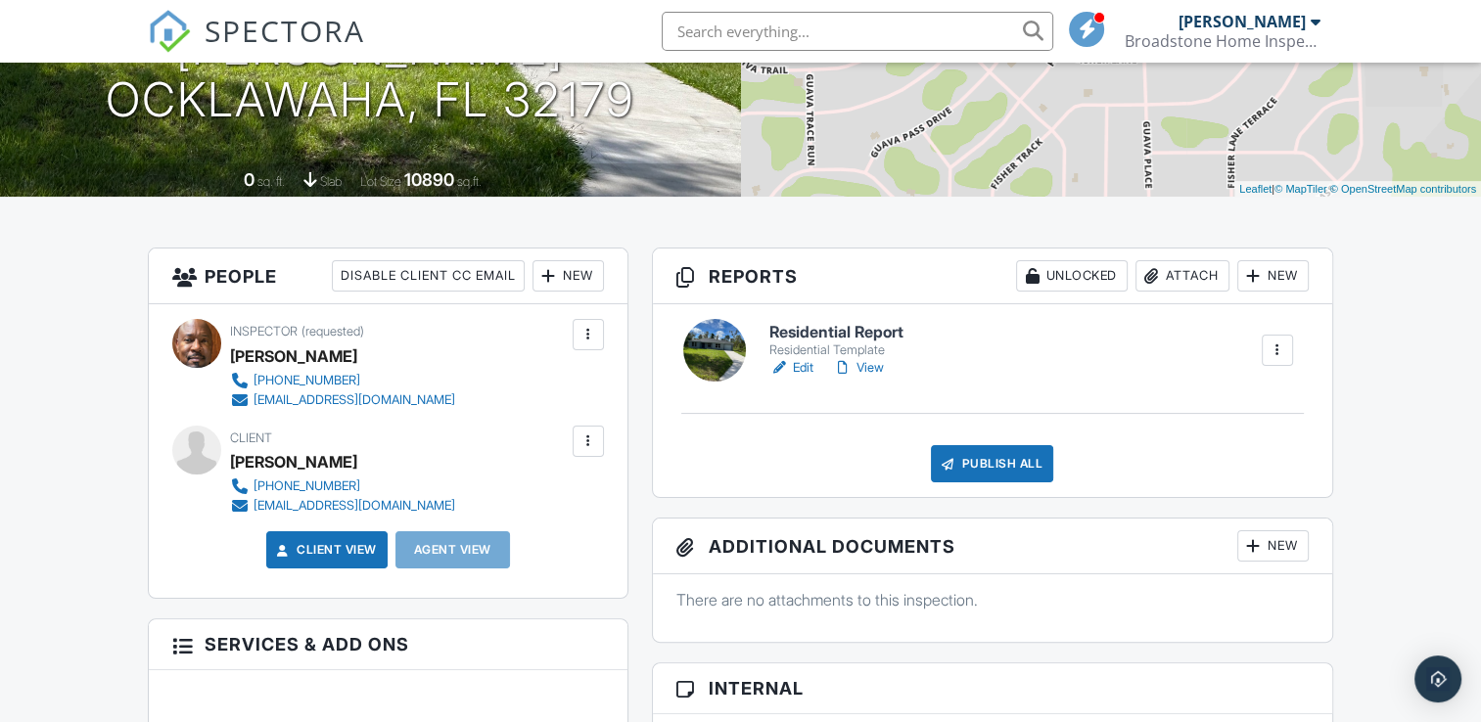
click at [860, 361] on link "View" at bounding box center [858, 368] width 51 height 20
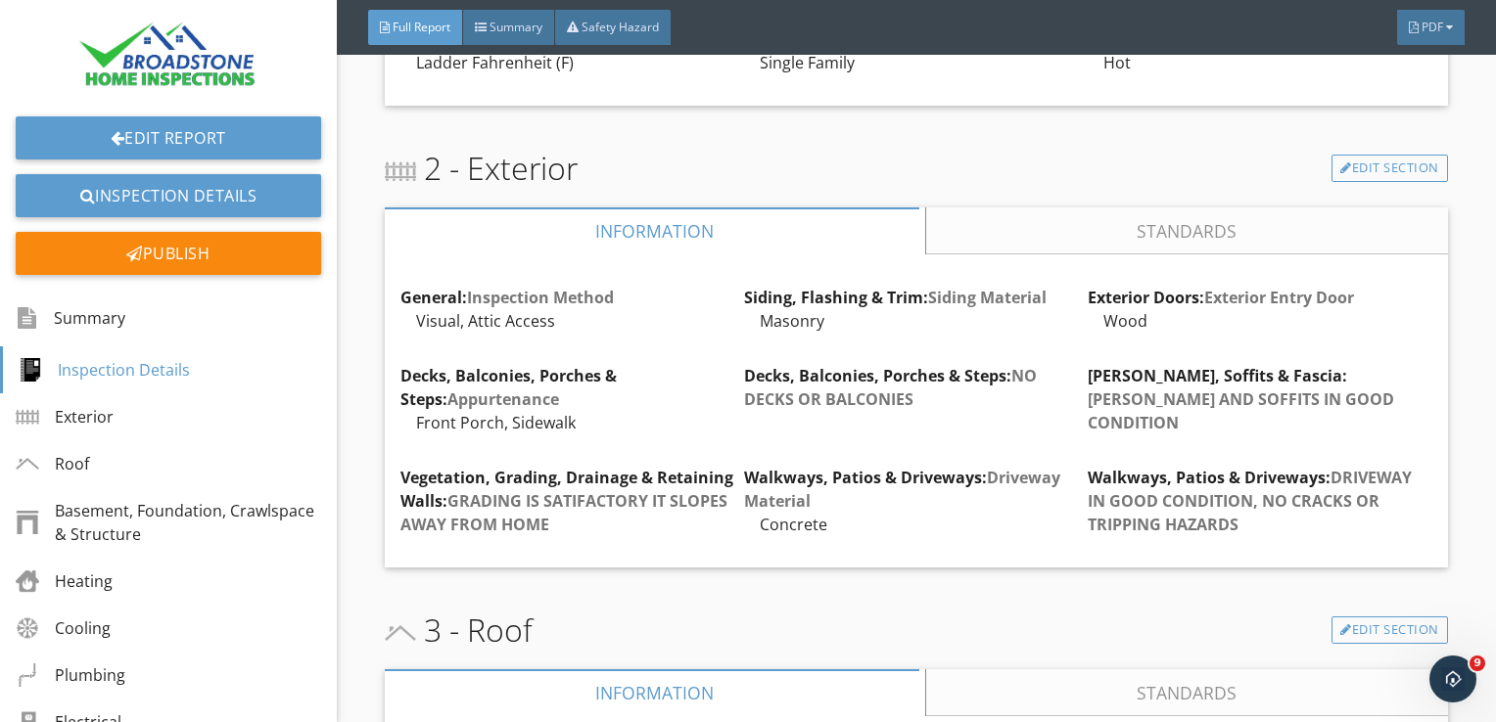
scroll to position [537, 0]
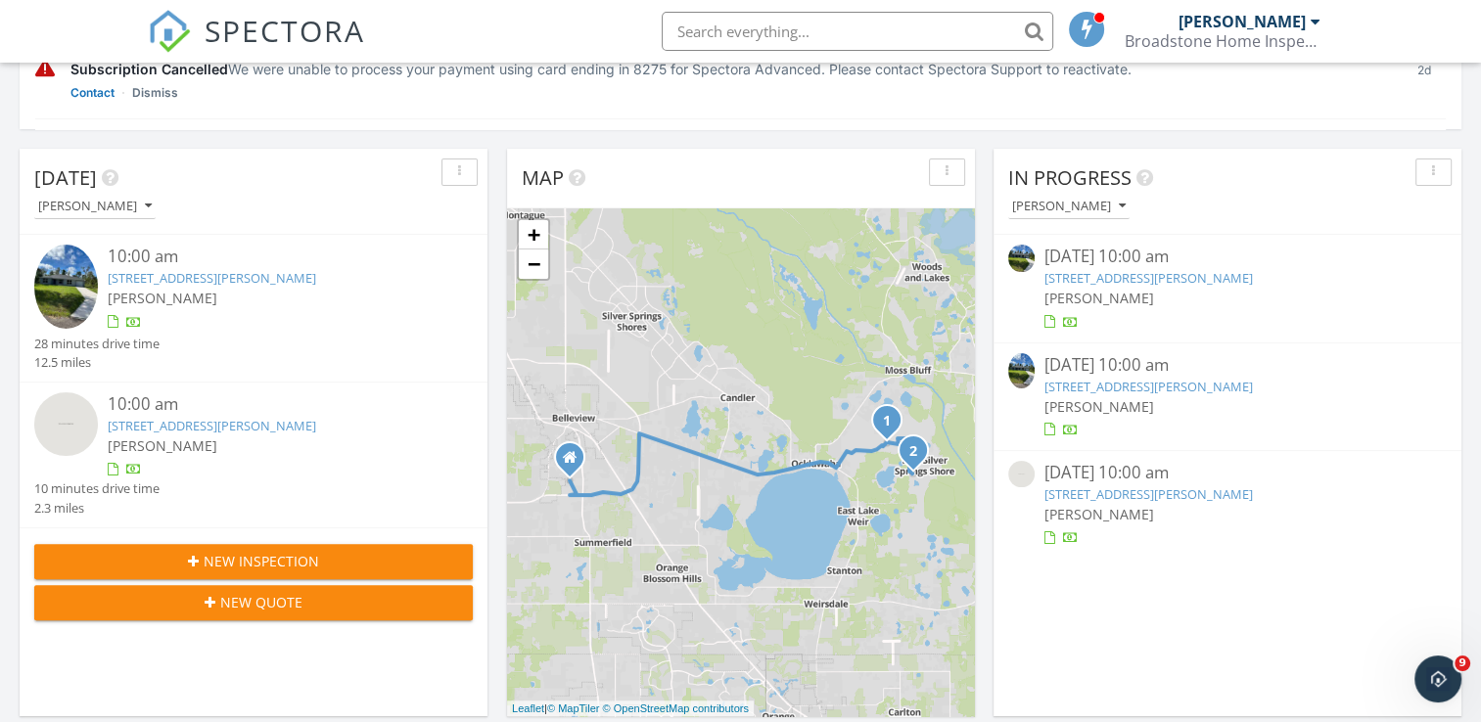
click at [1045, 371] on div "09/27/25 10:00 am" at bounding box center [1226, 365] width 365 height 24
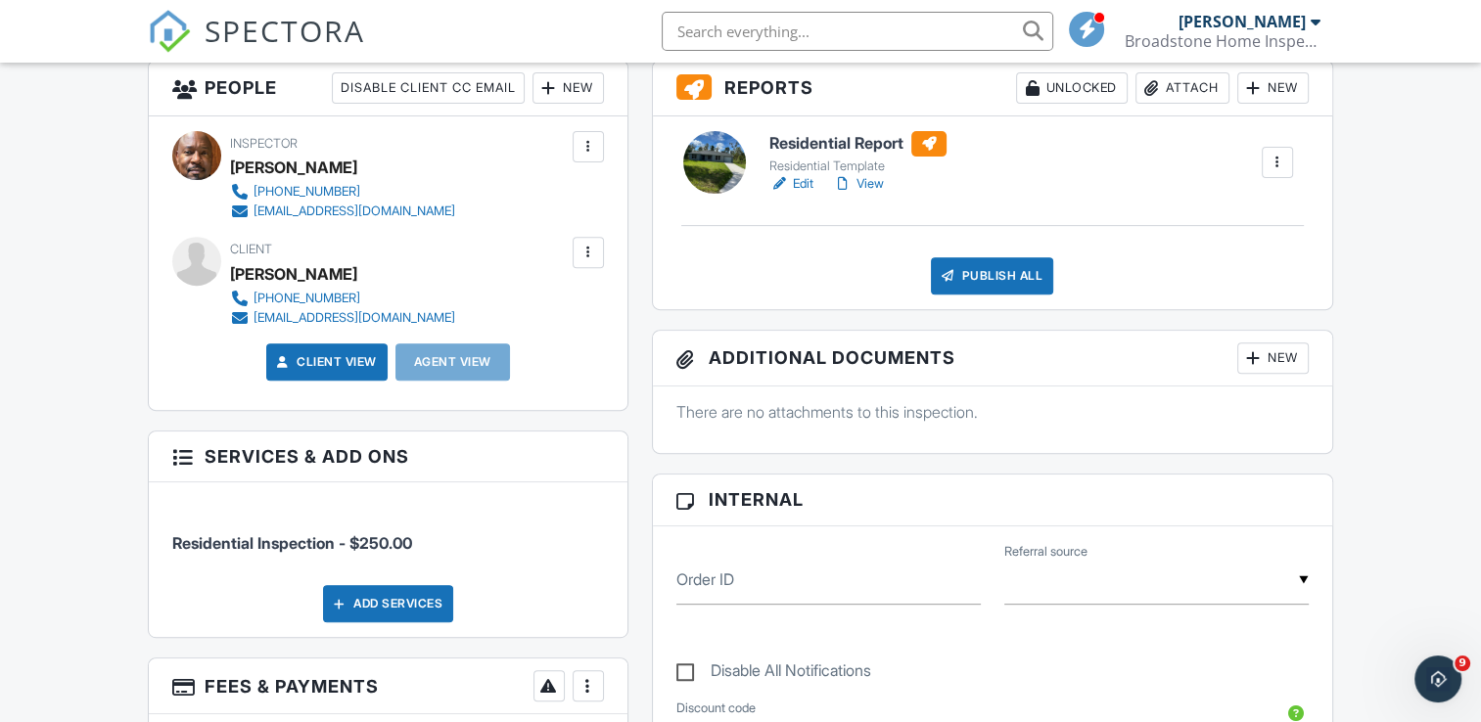
scroll to position [717, 0]
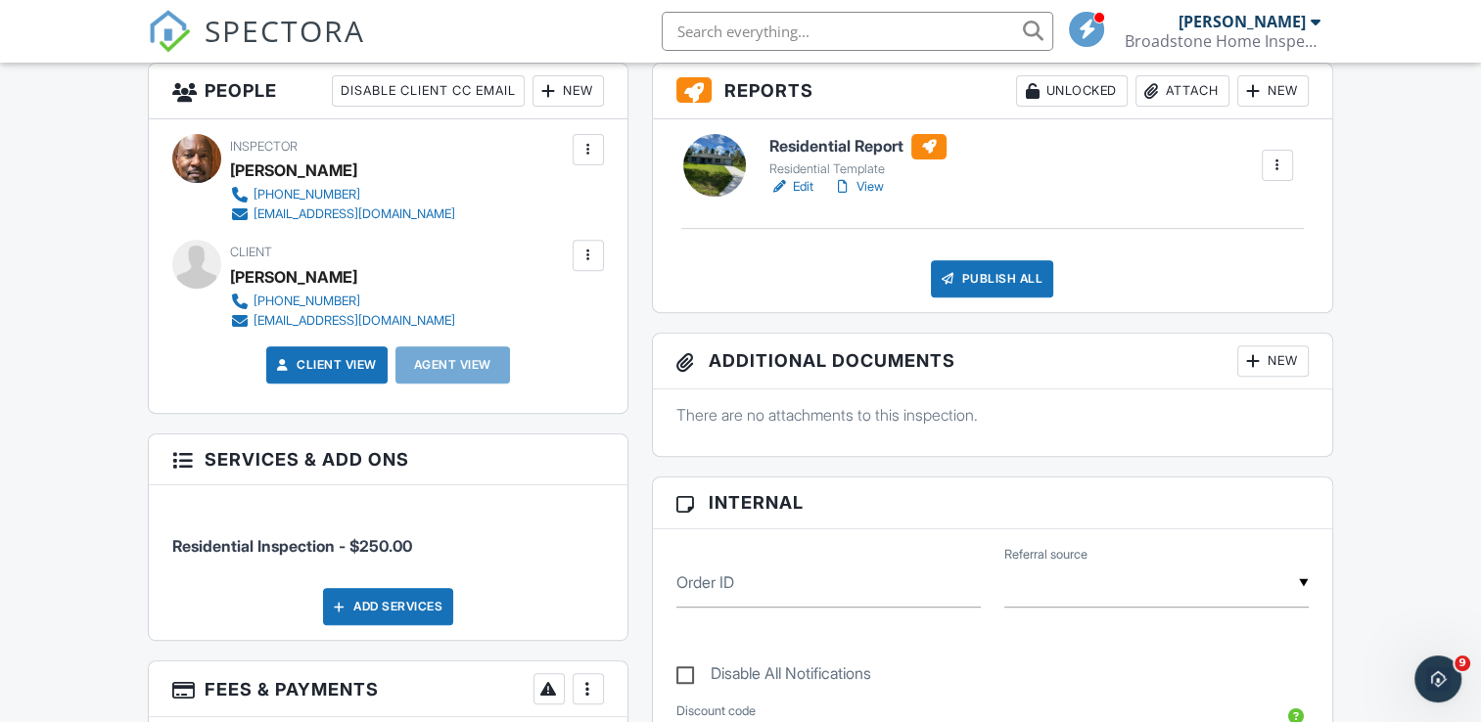
click at [869, 186] on link "View" at bounding box center [858, 187] width 51 height 20
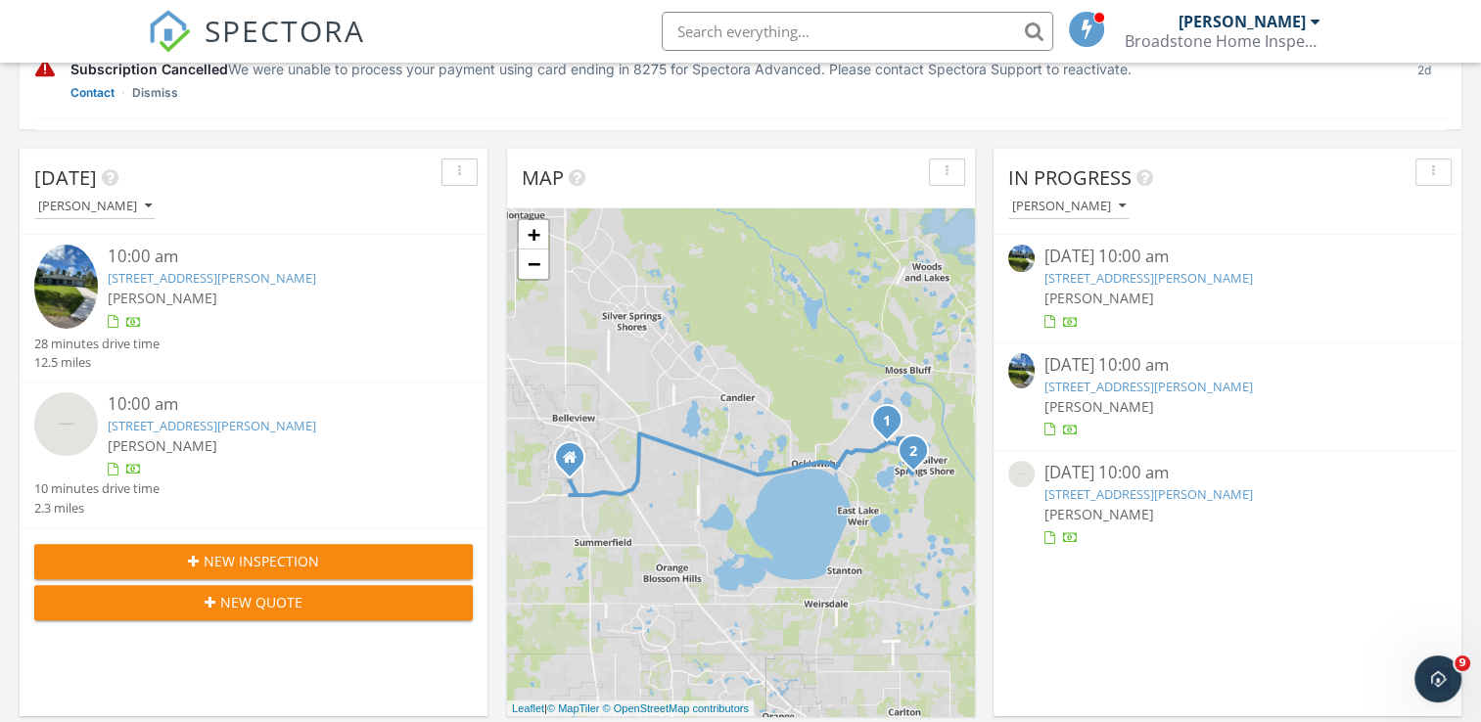
click at [155, 276] on link "[STREET_ADDRESS][PERSON_NAME]" at bounding box center [212, 278] width 209 height 18
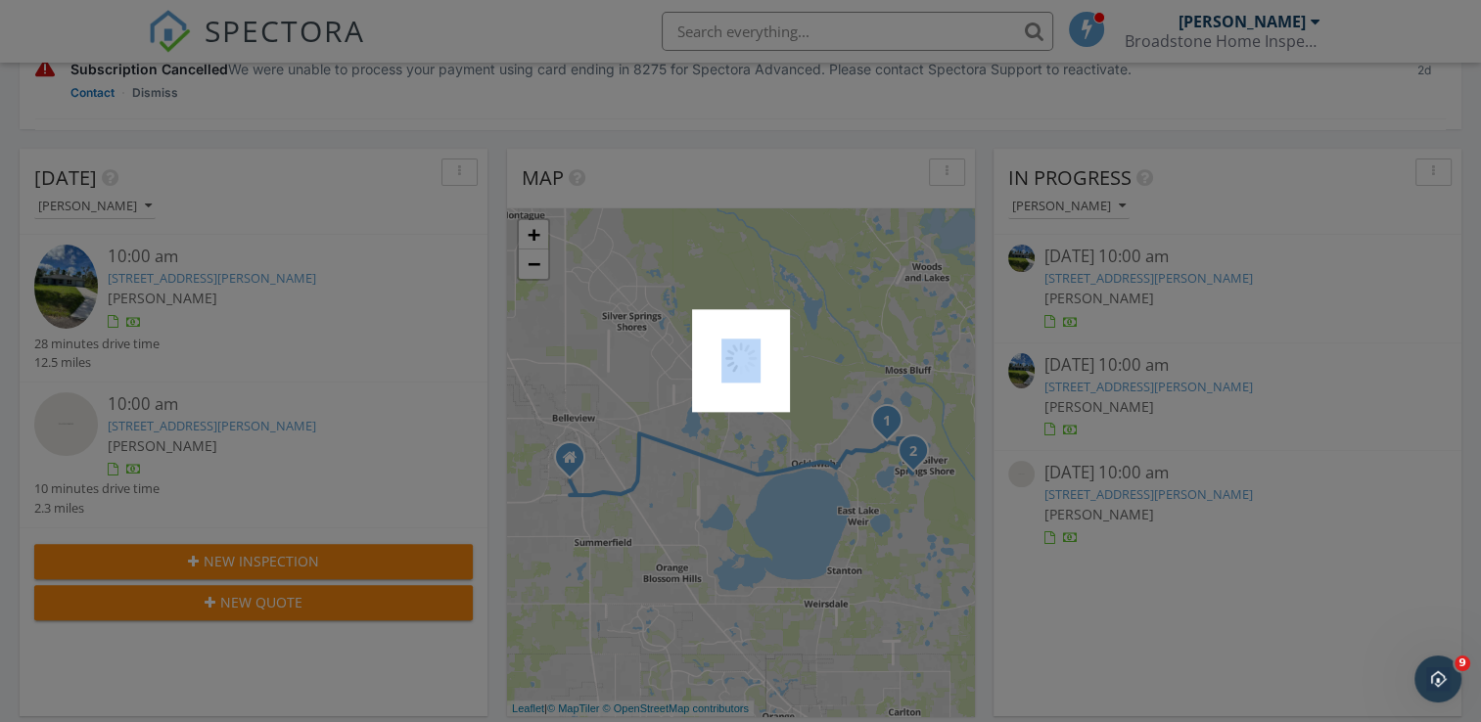
click at [155, 276] on div at bounding box center [740, 361] width 1481 height 722
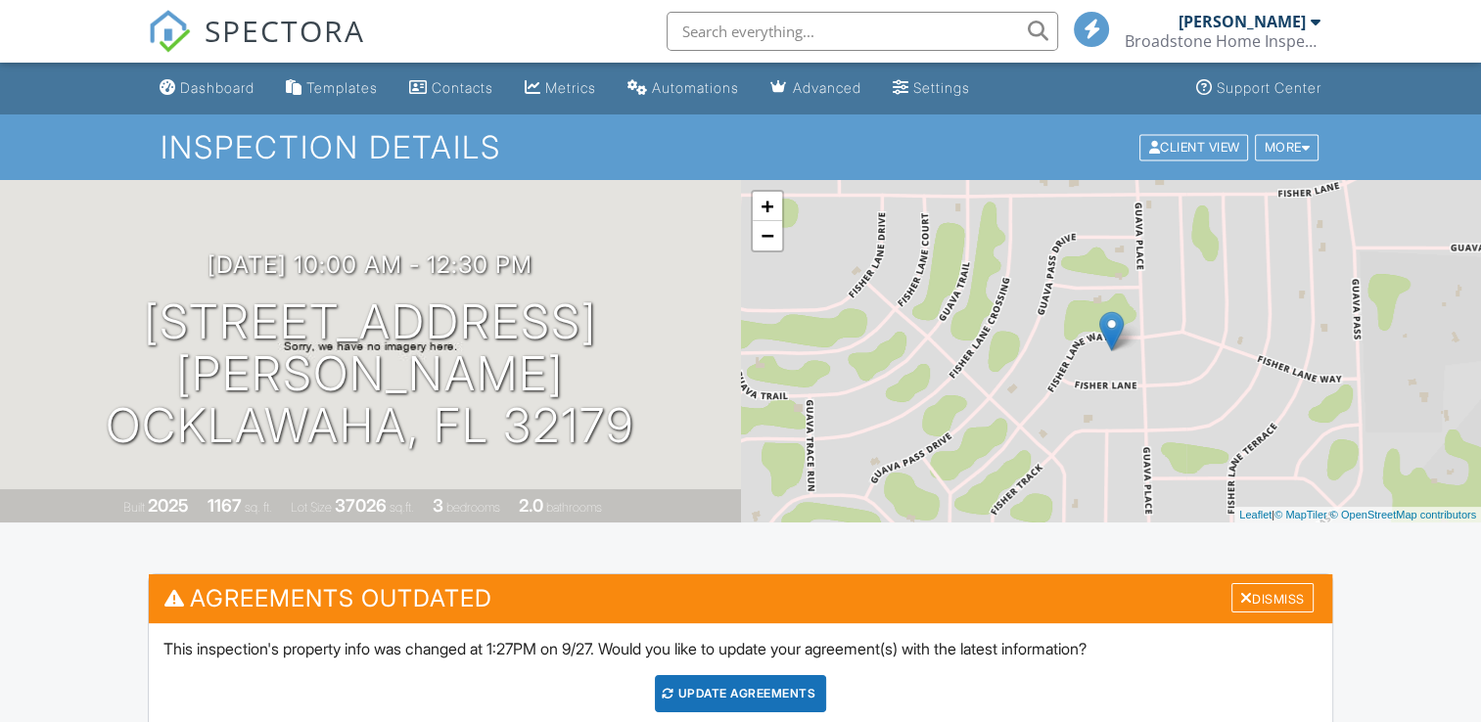
click at [1368, 291] on div "+ − Leaflet | © MapTiler © OpenStreetMap contributors" at bounding box center [1111, 351] width 741 height 343
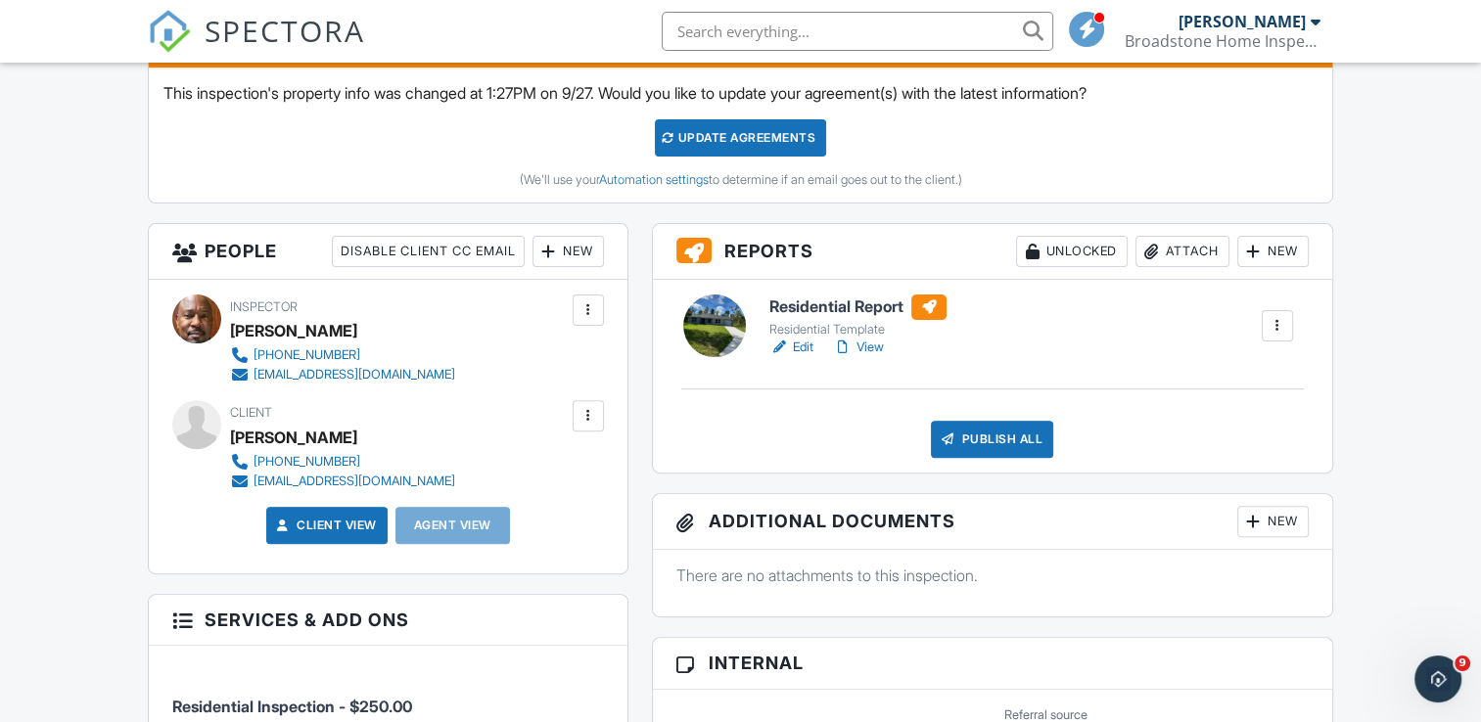
scroll to position [566, 0]
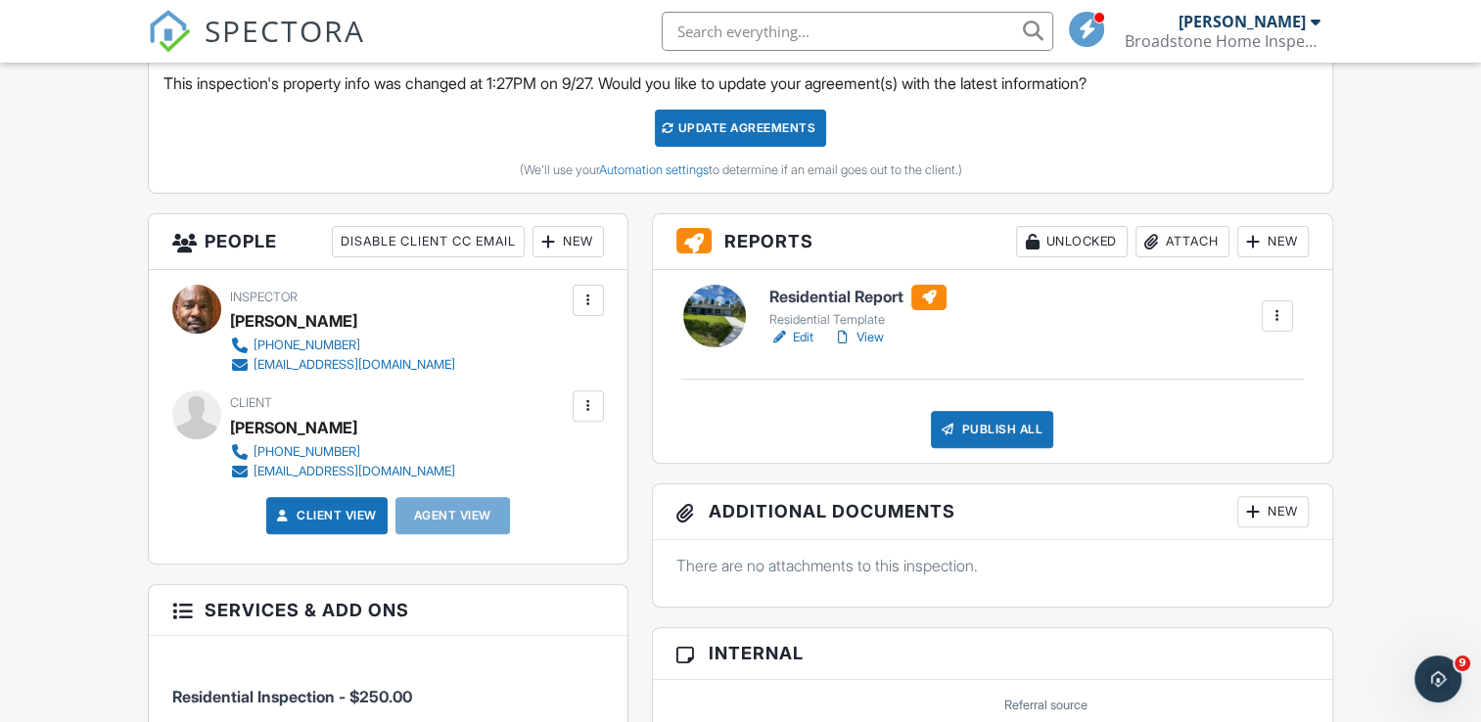
click at [857, 335] on link "View" at bounding box center [858, 338] width 51 height 20
click at [868, 335] on link "View" at bounding box center [858, 338] width 51 height 20
